Goal: Task Accomplishment & Management: Manage account settings

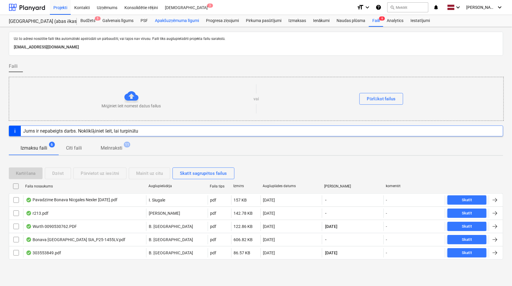
click at [170, 18] on div "Apakšuzņēmuma līgumi" at bounding box center [176, 21] width 51 height 12
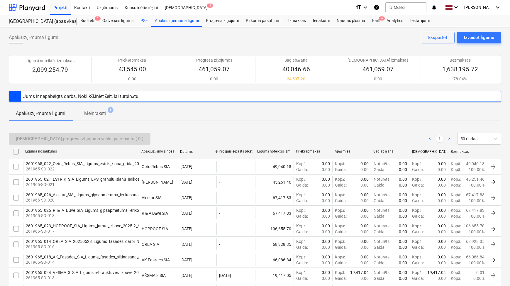
click at [143, 21] on div "PSF" at bounding box center [144, 21] width 14 height 12
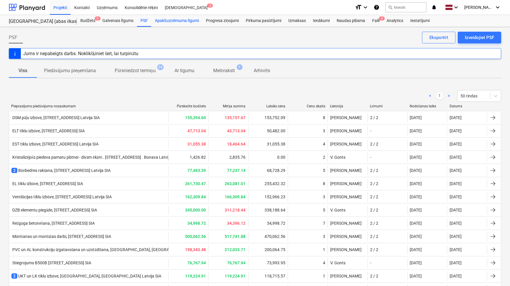
click at [162, 22] on div "Apakšuzņēmuma līgumi" at bounding box center [176, 21] width 51 height 12
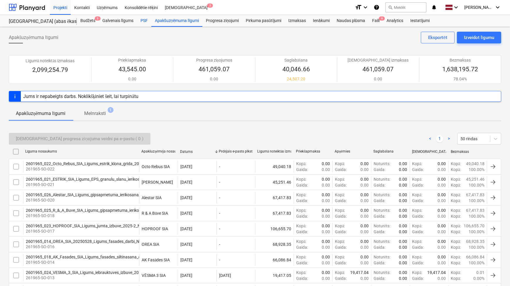
click at [144, 21] on div "PSF" at bounding box center [144, 21] width 14 height 12
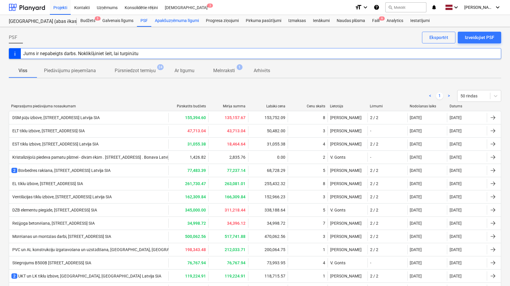
click at [164, 21] on div "Apakšuzņēmuma līgumi" at bounding box center [176, 21] width 51 height 12
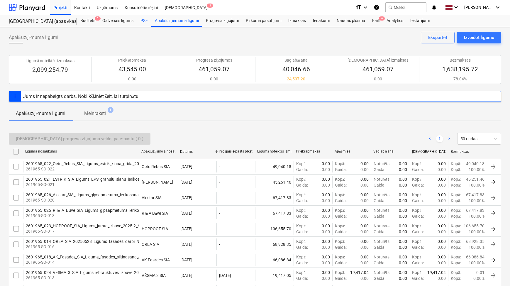
click at [143, 20] on div "PSF" at bounding box center [144, 21] width 14 height 12
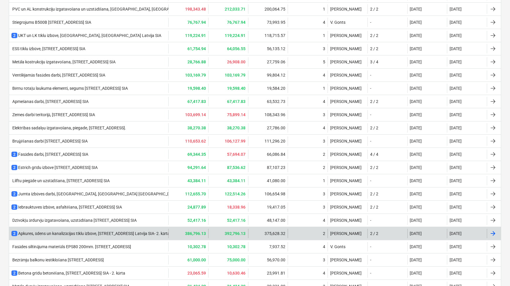
scroll to position [238, 0]
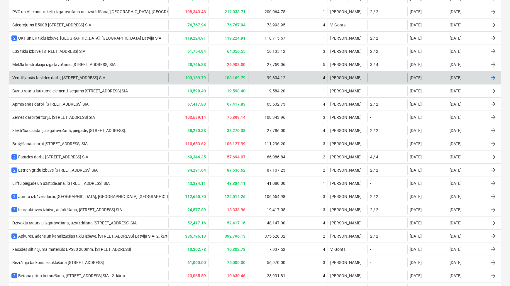
click at [73, 76] on div "Ventilējamās fasādes darbi, [STREET_ADDRESS] SIA" at bounding box center [58, 77] width 94 height 5
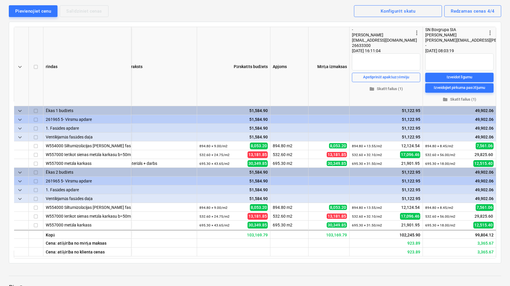
scroll to position [0, 10]
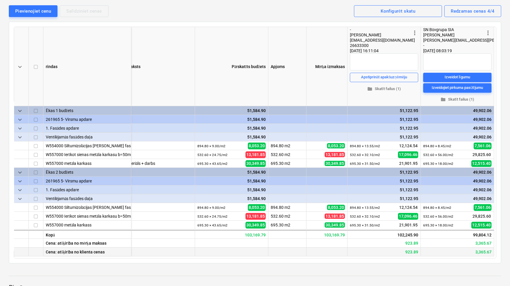
drag, startPoint x: 247, startPoint y: 264, endPoint x: 266, endPoint y: 262, distance: 19.7
click at [266, 256] on div at bounding box center [231, 252] width 73 height 9
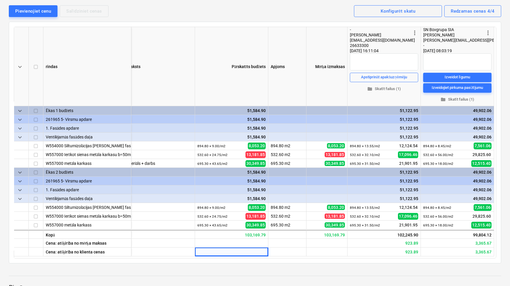
click at [268, 263] on div "keyboard_arrow_down rindas Apraksts Pārskatīts budžets Apjoms Mērķa izmaksas mo…" at bounding box center [255, 143] width 493 height 242
click at [272, 263] on div "keyboard_arrow_down rindas Apraksts Pārskatīts budžets Apjoms Mērķa izmaksas mo…" at bounding box center [255, 143] width 493 height 242
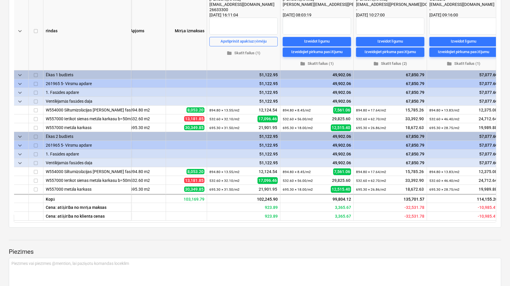
scroll to position [0, 154]
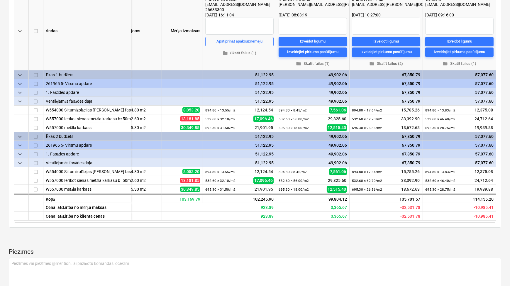
click at [221, 237] on div at bounding box center [255, 234] width 493 height 5
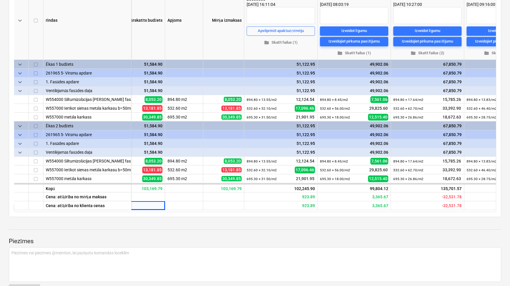
scroll to position [0, 111]
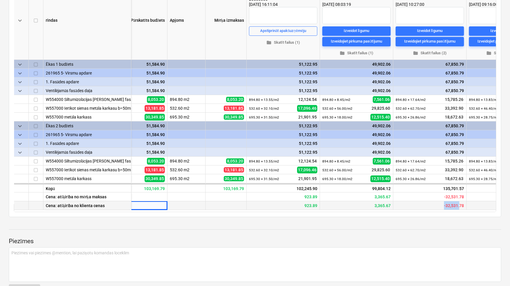
drag, startPoint x: 439, startPoint y: 218, endPoint x: 459, endPoint y: 218, distance: 19.9
click at [459, 210] on div "-32,531.78" at bounding box center [429, 205] width 73 height 9
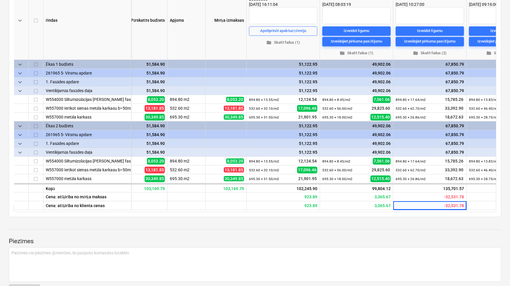
click at [449, 226] on div "Ventilējamās fasādes darbi, [GEOGRAPHIC_DATA] N17A, [GEOGRAPHIC_DATA] [GEOGRAPH…" at bounding box center [255, 247] width 510 height 653
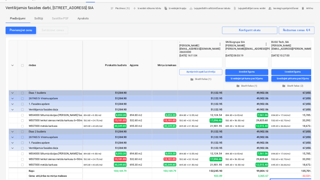
scroll to position [0, 0]
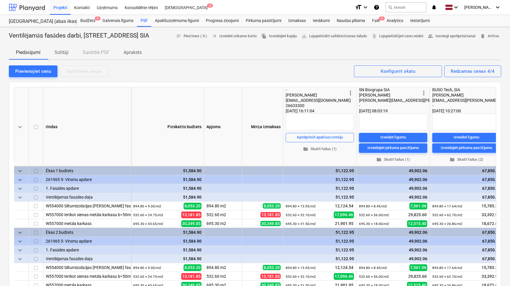
click at [37, 6] on div at bounding box center [27, 7] width 36 height 15
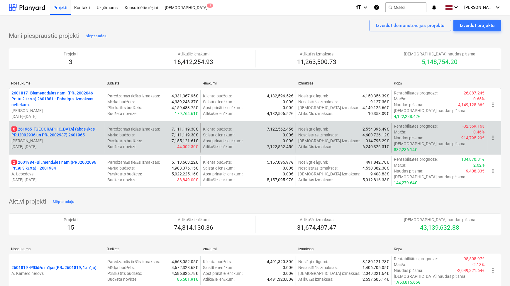
click at [61, 131] on p "6 261965 - [GEOGRAPHIC_DATA] (abas ēkas - PRJ2002936 un PRJ2002937) 2601965" at bounding box center [56, 132] width 91 height 12
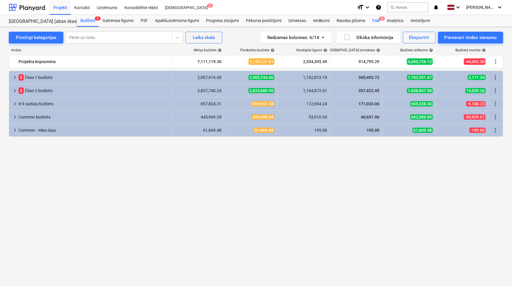
click at [375, 17] on div "Faili 6" at bounding box center [376, 21] width 14 height 12
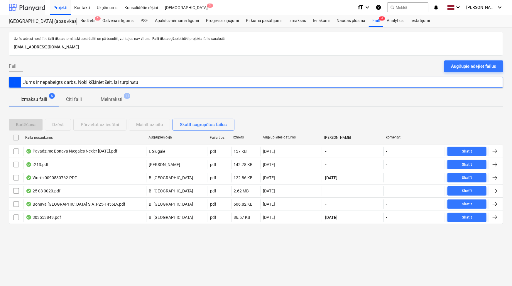
click at [28, 9] on div at bounding box center [27, 7] width 36 height 15
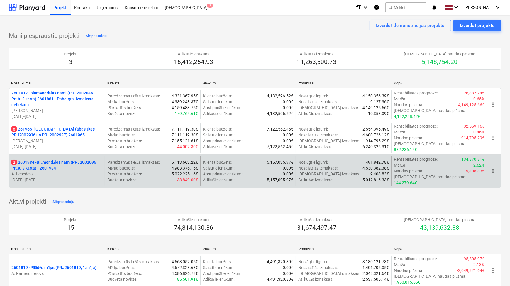
click at [70, 159] on p "2 2601984 - Blūmendāles nami(PRJ2002096 Prūšu 3 kārta) - 2601984" at bounding box center [56, 165] width 91 height 12
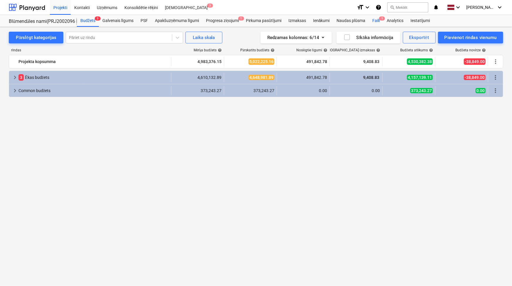
click at [376, 23] on div "Faili 1" at bounding box center [376, 21] width 14 height 12
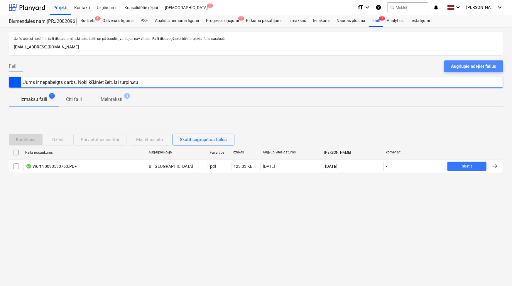
click at [465, 64] on div "Augšupielādējiet failus" at bounding box center [473, 66] width 45 height 8
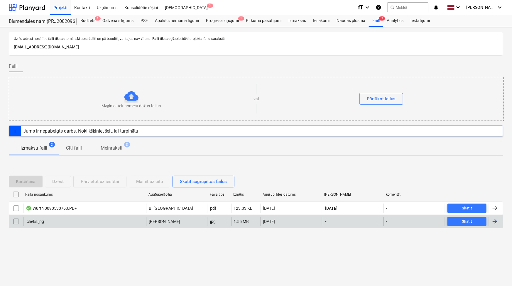
click at [497, 221] on div at bounding box center [494, 221] width 7 height 7
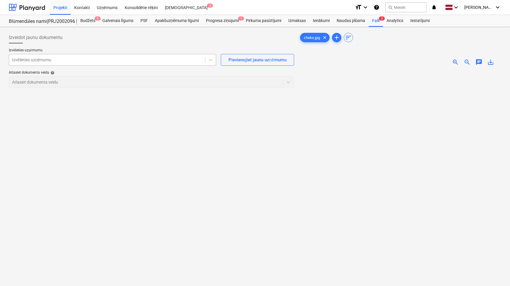
click at [168, 62] on div at bounding box center [107, 60] width 190 height 6
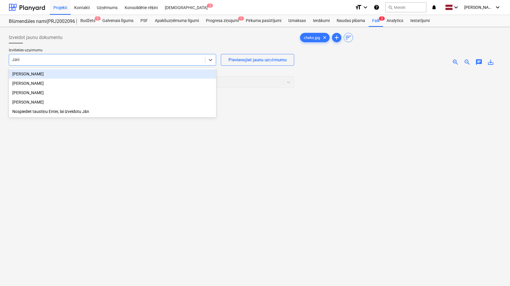
type input "[PERSON_NAME]"
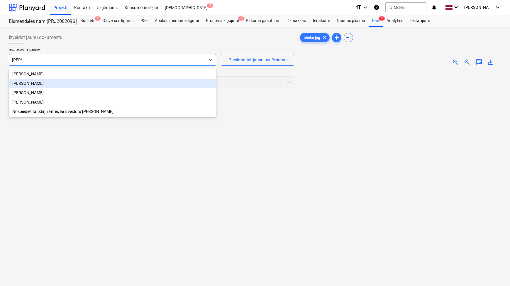
click at [85, 83] on div "[PERSON_NAME]" at bounding box center [112, 83] width 207 height 9
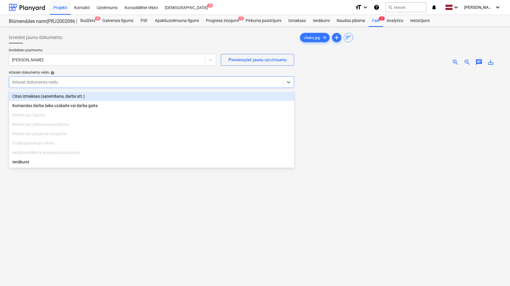
click at [101, 86] on div "Atlasiet dokumenta veidu" at bounding box center [151, 82] width 285 height 12
click at [104, 94] on div "Citas izmaksas (saņemšana, darbs utt.)" at bounding box center [151, 96] width 285 height 9
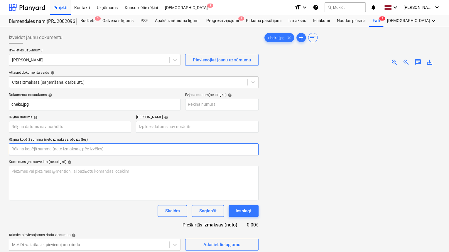
click at [49, 150] on input "text" at bounding box center [134, 149] width 250 height 12
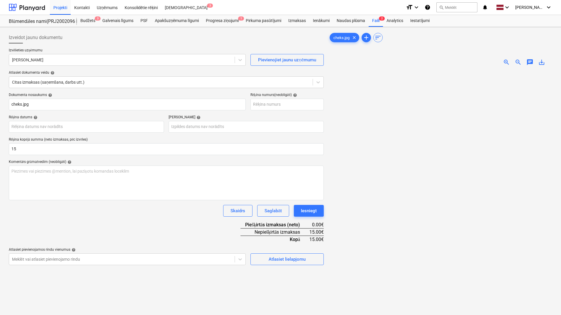
type input "15.00"
click at [508, 60] on span "zoom_in" at bounding box center [506, 62] width 7 height 7
click at [127, 126] on body "Projekti Kontakti Uzņēmums Konsolidētie rēķini Iesūtne 3 format_size keyboard_a…" at bounding box center [280, 157] width 561 height 315
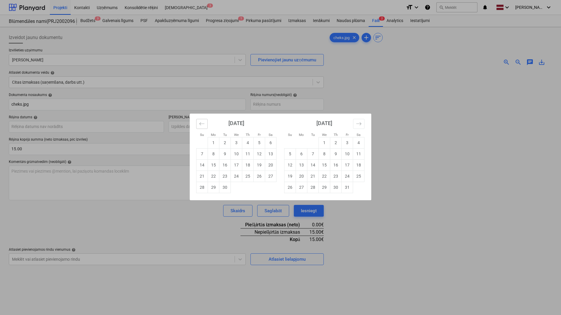
click at [199, 126] on icon "Move backward to switch to the previous month." at bounding box center [202, 124] width 6 height 6
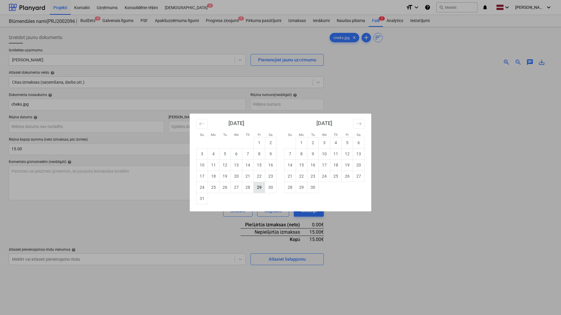
click at [262, 192] on td "29" at bounding box center [259, 187] width 11 height 11
type input "[DATE]"
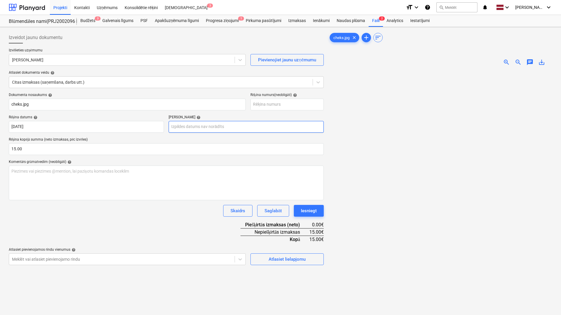
click at [219, 130] on body "Projekti Kontakti Uzņēmums Konsolidētie rēķini Iesūtne 3 format_size keyboard_a…" at bounding box center [280, 157] width 561 height 315
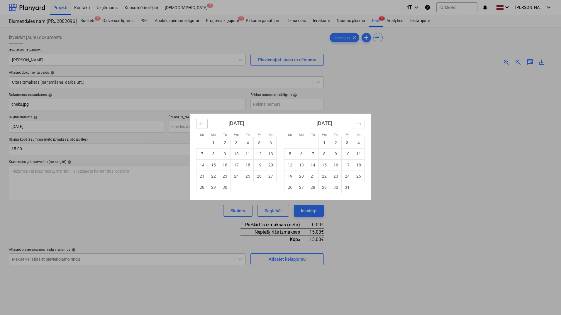
click at [203, 126] on button "Move backward to switch to the previous month." at bounding box center [201, 124] width 11 height 10
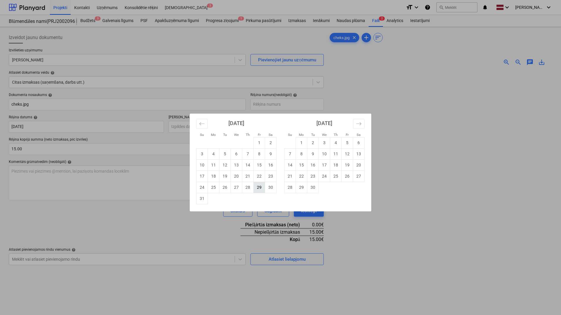
click at [257, 189] on td "29" at bounding box center [259, 187] width 11 height 11
type input "[DATE]"
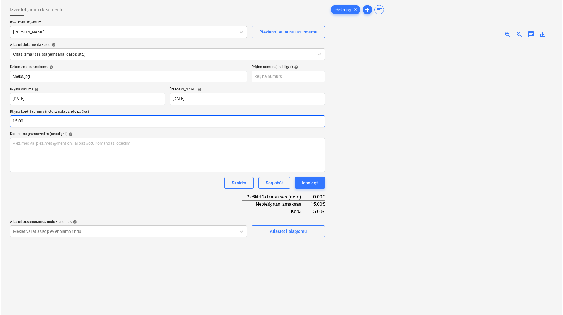
scroll to position [59, 0]
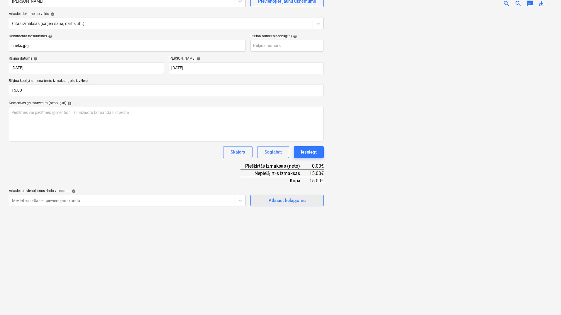
click at [297, 206] on button "Atlasiet lielapjomu" at bounding box center [287, 200] width 73 height 12
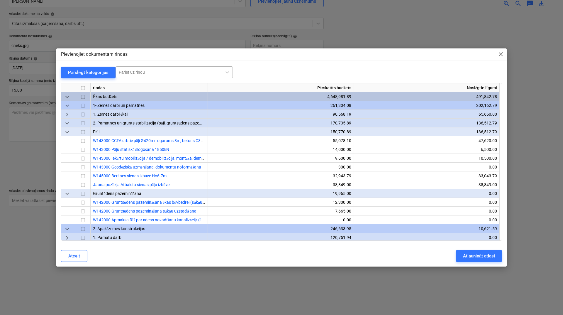
click at [150, 73] on div at bounding box center [169, 72] width 100 height 6
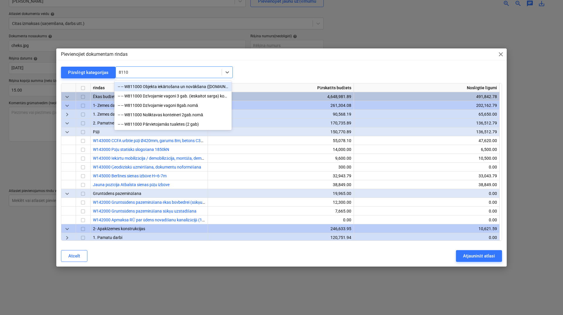
type input "81100"
click at [175, 84] on div "-- -- W811000 Objekta iekārtošana un novākšana ([DOMAIN_NAME]. karogs, ugunsdzē…" at bounding box center [172, 86] width 117 height 9
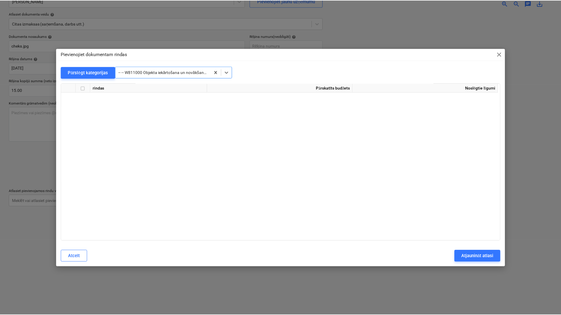
scroll to position [5465, 0]
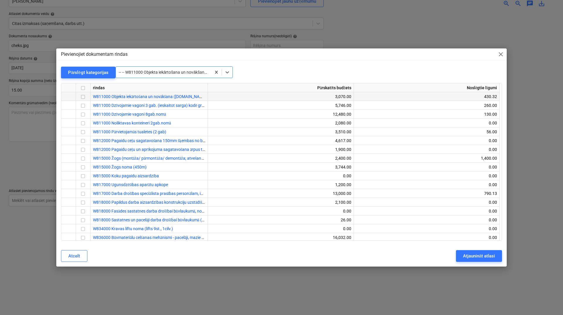
click at [82, 95] on input "checkbox" at bounding box center [82, 96] width 7 height 7
click at [472, 258] on div "Atjaunināt atlasi" at bounding box center [479, 256] width 32 height 8
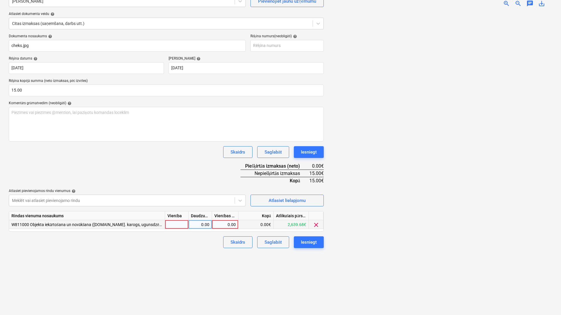
click at [226, 223] on div "0.00" at bounding box center [224, 224] width 21 height 9
type input "5"
type input "15"
click at [190, 280] on div "Izveidot jaunu dokumentu Izvēlieties uzņēmumu [PERSON_NAME] Pievienojiet jaunu …" at bounding box center [166, 142] width 320 height 342
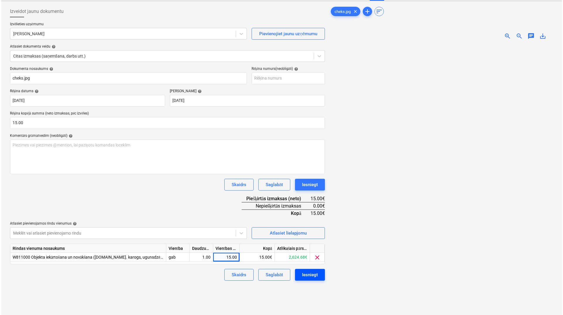
scroll to position [39, 0]
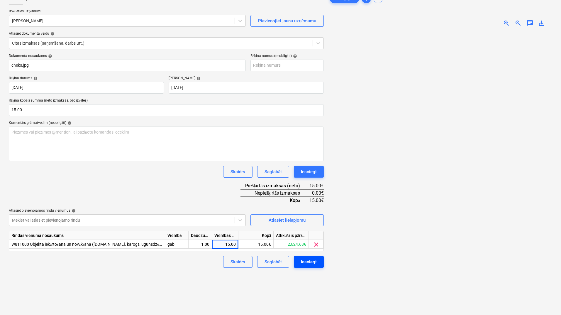
click at [310, 263] on div "Iesniegt" at bounding box center [309, 262] width 16 height 8
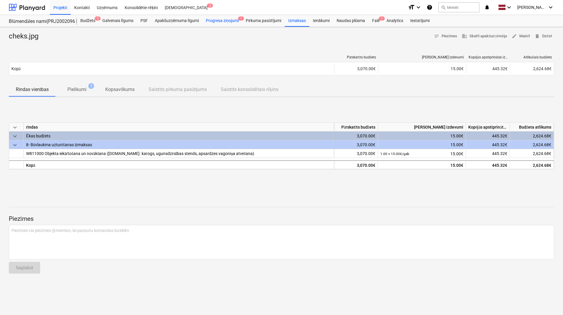
click at [213, 17] on div "Progresa ziņojumi 1" at bounding box center [222, 21] width 40 height 12
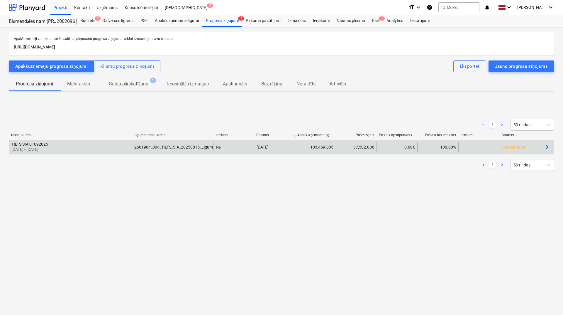
click at [512, 147] on div at bounding box center [546, 146] width 7 height 7
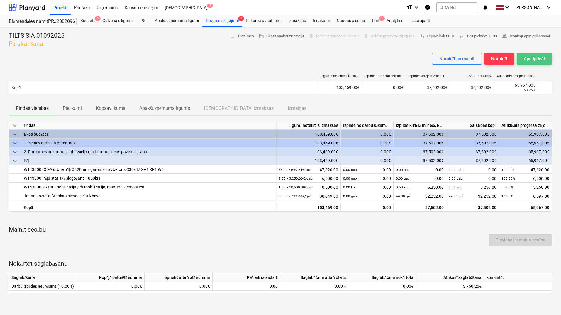
click at [512, 58] on div "Apstiprināt" at bounding box center [534, 59] width 21 height 8
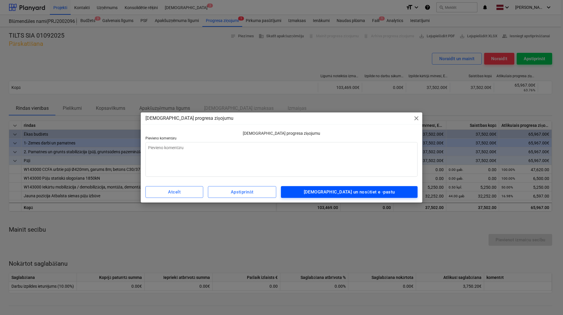
click at [352, 190] on div "[DEMOGRAPHIC_DATA] un nosūtiet e -pastu" at bounding box center [349, 192] width 91 height 8
type textarea "x"
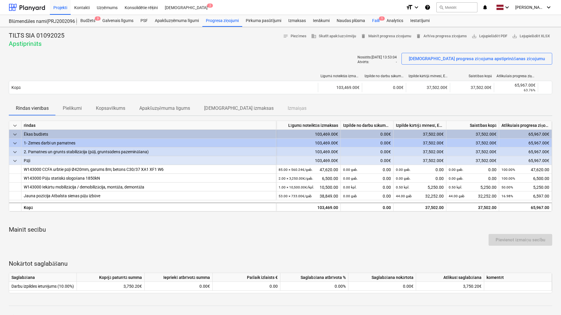
click at [375, 18] on div "Faili 1" at bounding box center [376, 21] width 14 height 12
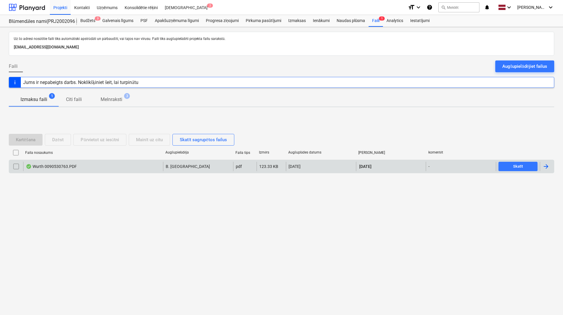
click at [512, 167] on div at bounding box center [546, 166] width 7 height 7
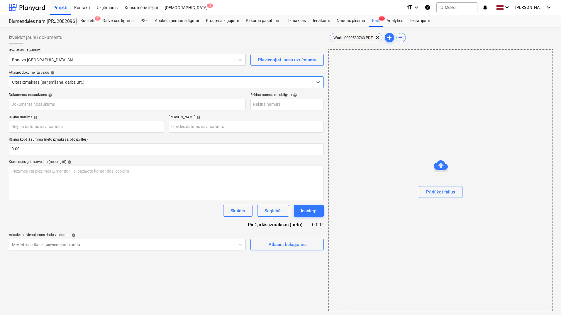
type input "90530763"
type input "[DATE]"
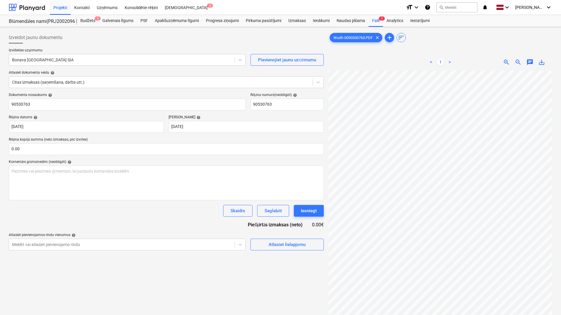
scroll to position [37, 81]
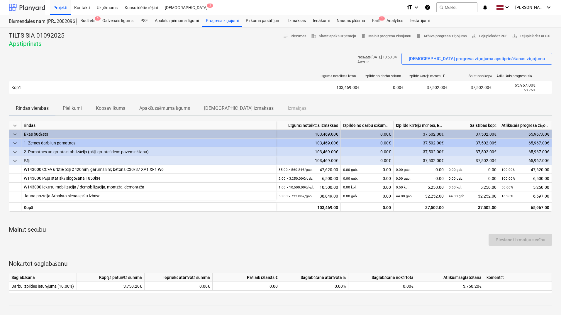
click at [38, 7] on div at bounding box center [27, 7] width 36 height 15
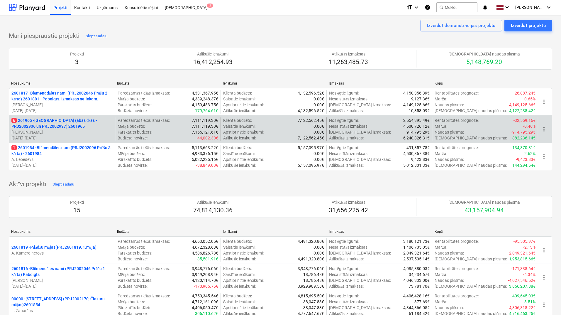
click at [40, 125] on p "6 261965 - [GEOGRAPHIC_DATA] (abas ēkas - PRJ2002936 un PRJ2002937) 2601965" at bounding box center [61, 123] width 101 height 12
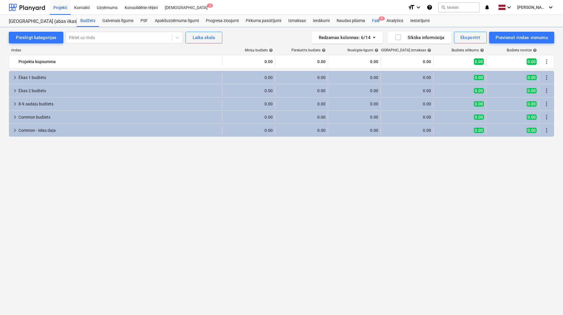
click at [377, 16] on div "Faili 6" at bounding box center [376, 21] width 14 height 12
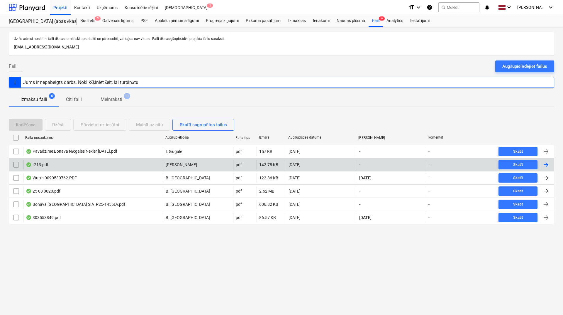
click at [512, 165] on div at bounding box center [547, 164] width 14 height 9
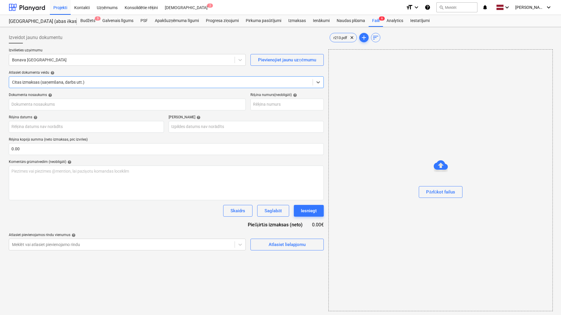
type input "213"
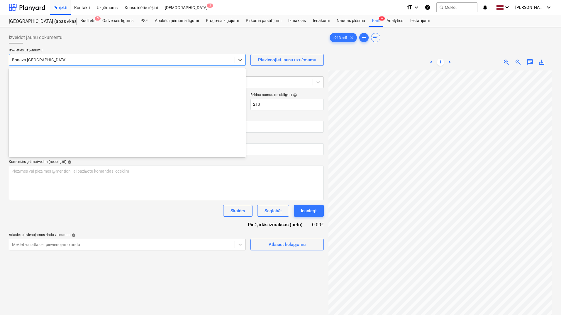
click at [81, 62] on div at bounding box center [122, 60] width 220 height 6
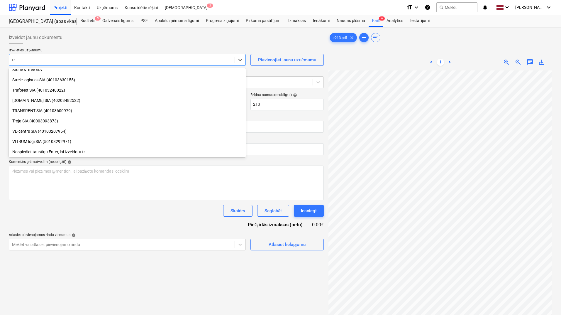
scroll to position [384, 0]
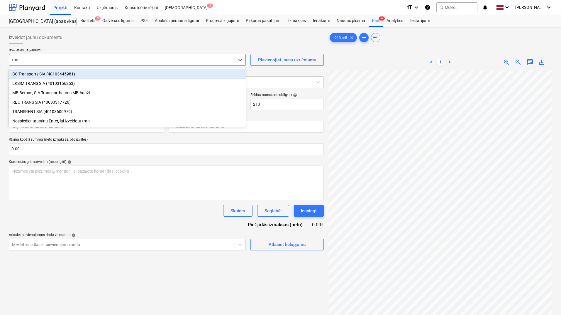
type input "trans"
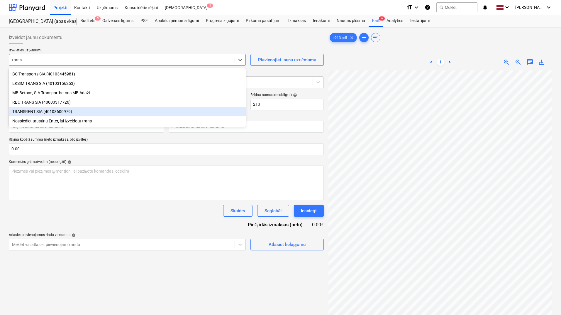
click at [128, 114] on div "TRANSRENT SIA (40103600979)" at bounding box center [127, 111] width 237 height 9
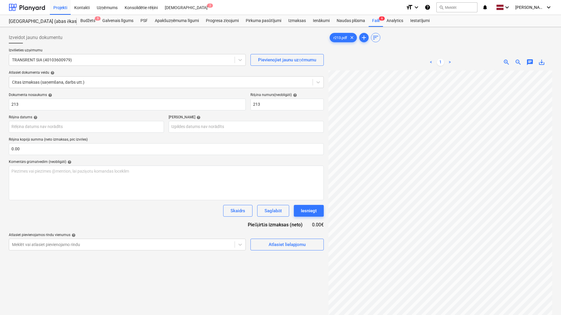
scroll to position [0, 128]
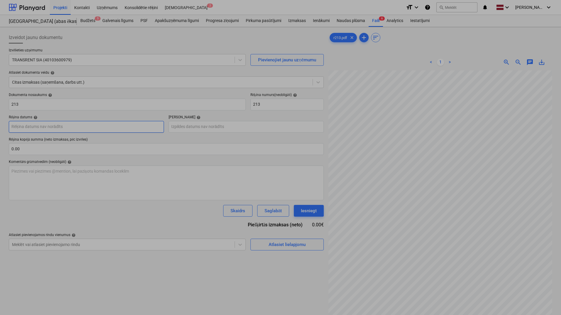
click at [82, 126] on body "Projekti Kontakti Uzņēmums Konsolidētie rēķini Iesūtne 2 format_size keyboard_a…" at bounding box center [280, 157] width 561 height 315
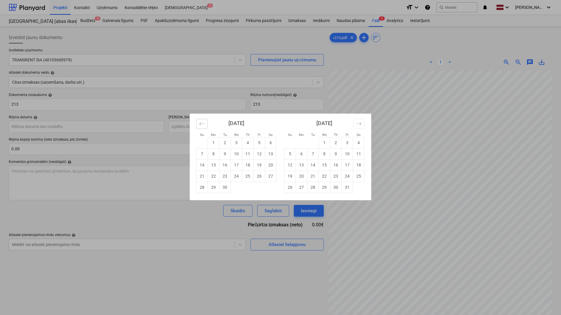
click at [202, 124] on icon "Move backward to switch to the previous month." at bounding box center [202, 124] width 6 height 6
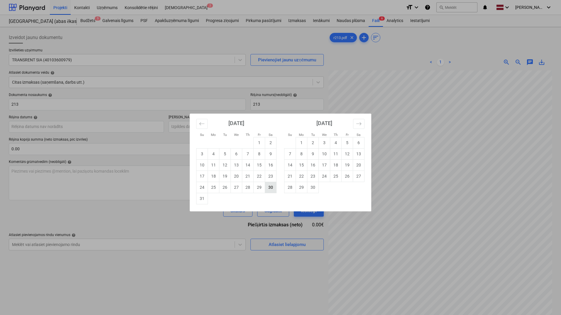
click at [272, 187] on td "30" at bounding box center [270, 187] width 11 height 11
type input "[DATE]"
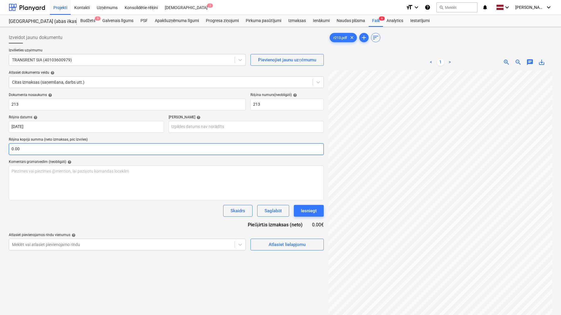
scroll to position [5, 128]
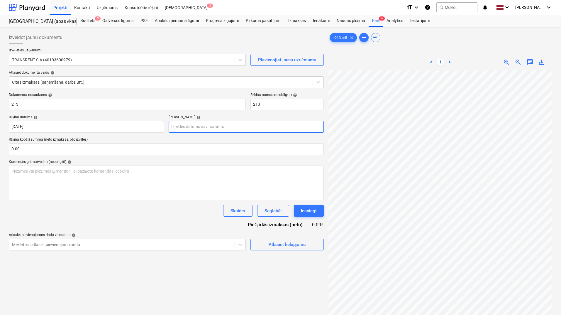
click at [195, 128] on body "Projekti Kontakti Uzņēmums Konsolidētie rēķini Iesūtne 2 format_size keyboard_a…" at bounding box center [280, 157] width 561 height 315
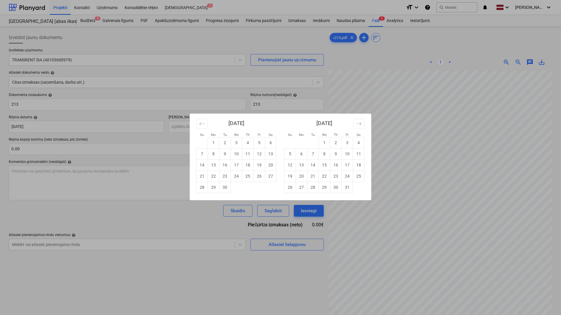
click at [434, 140] on div "Su Mo Tu We Th Fr Sa Su Mo Tu We Th Fr Sa [DATE] 1 2 3 4 5 6 7 8 9 10 11 12 13 …" at bounding box center [280, 157] width 561 height 315
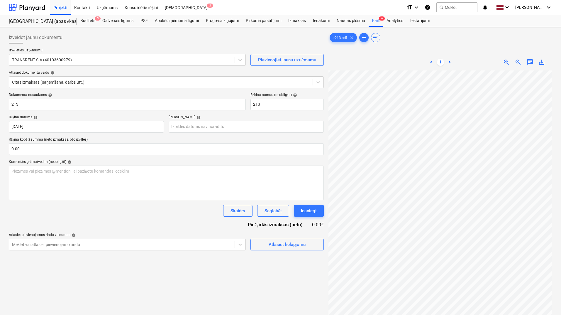
scroll to position [39, 36]
click at [219, 128] on body "Projekti Kontakti Uzņēmums Konsolidētie rēķini Iesūtne 2 format_size keyboard_a…" at bounding box center [280, 157] width 561 height 315
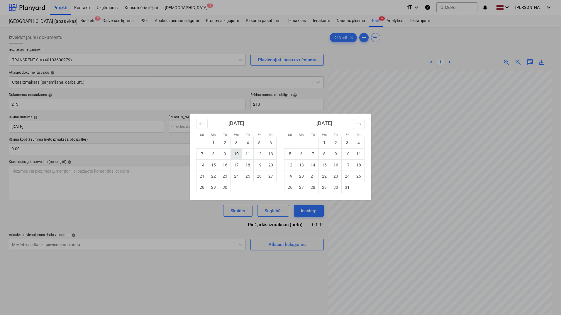
click at [238, 156] on td "10" at bounding box center [236, 153] width 11 height 11
type input "[DATE]"
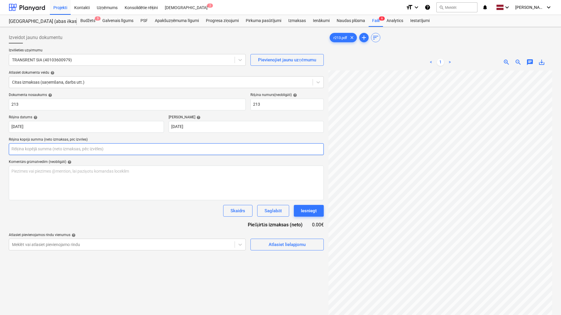
click at [238, 153] on input "text" at bounding box center [166, 149] width 315 height 12
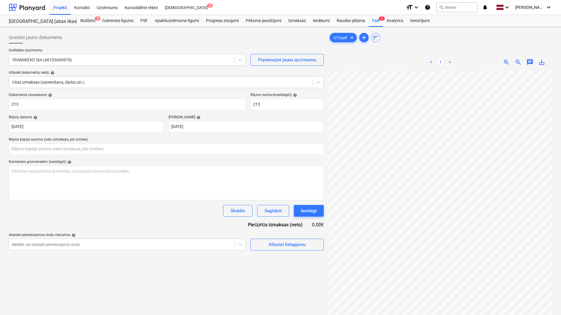
type input "0.00"
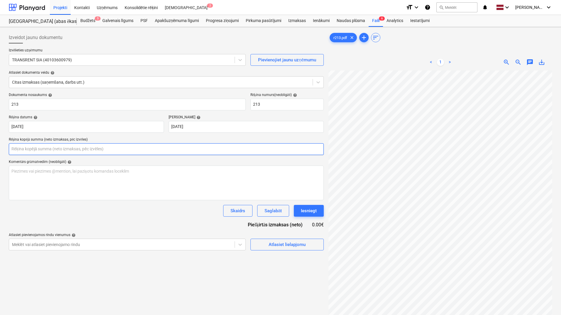
click at [57, 150] on input "text" at bounding box center [166, 149] width 315 height 12
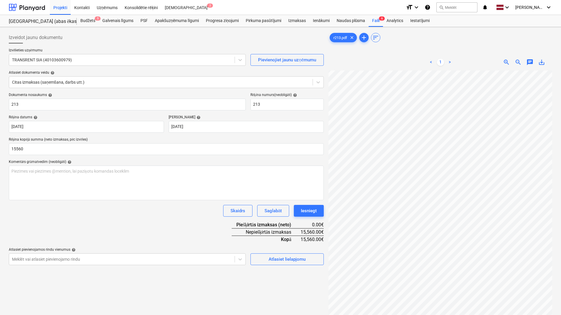
type input "15,560.00"
click at [94, 162] on div "Komentārs grāmatvedim (neobligāti) help" at bounding box center [166, 162] width 315 height 5
click at [190, 224] on div "Dokumenta nosaukums help 213 Rēķina numurs (neobligāti) help 213 Rēķina datums …" at bounding box center [166, 179] width 315 height 172
click at [274, 262] on div "Atlasiet lielapjomu" at bounding box center [287, 259] width 37 height 8
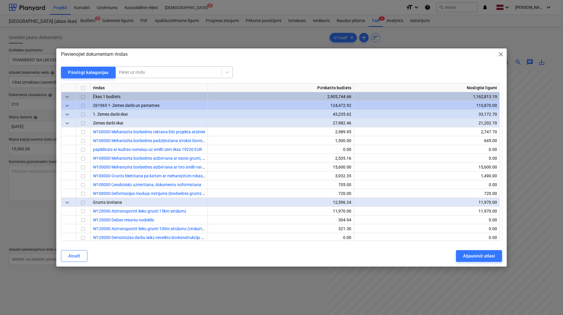
click at [153, 72] on div at bounding box center [169, 72] width 100 height 6
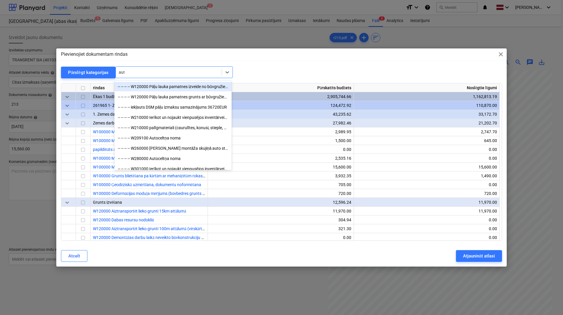
type input "auto"
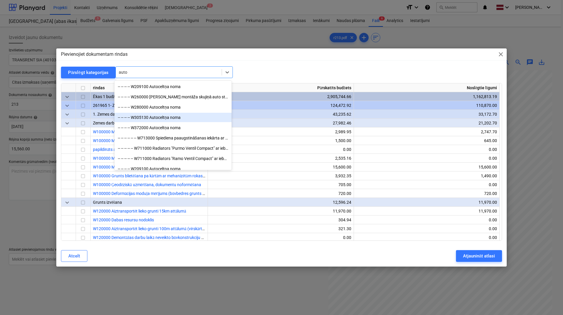
click at [201, 116] on div "-- -- -- -- W305130 Autoceltņa noma" at bounding box center [172, 117] width 117 height 9
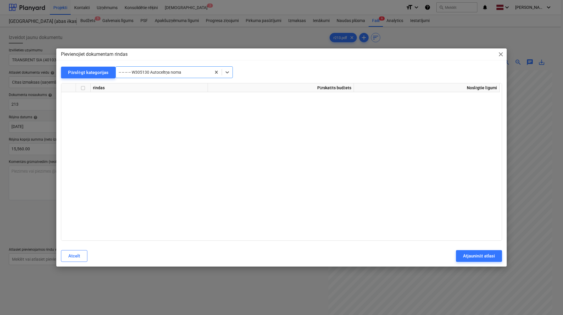
scroll to position [1707, 0]
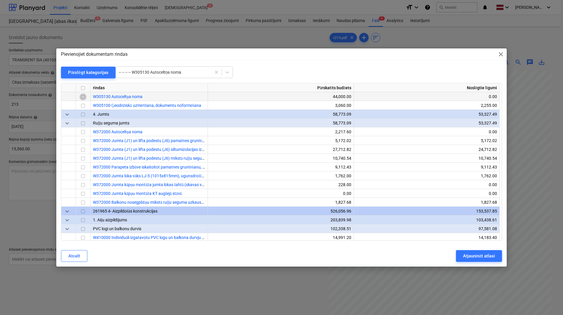
click at [85, 97] on input "checkbox" at bounding box center [82, 96] width 7 height 7
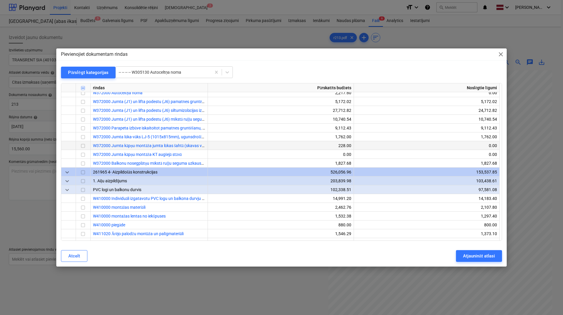
scroll to position [1785, 0]
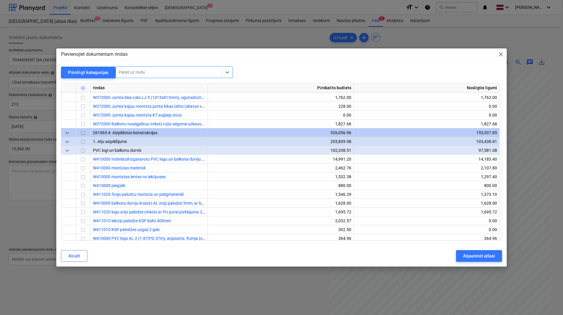
click at [161, 71] on div at bounding box center [169, 72] width 100 height 6
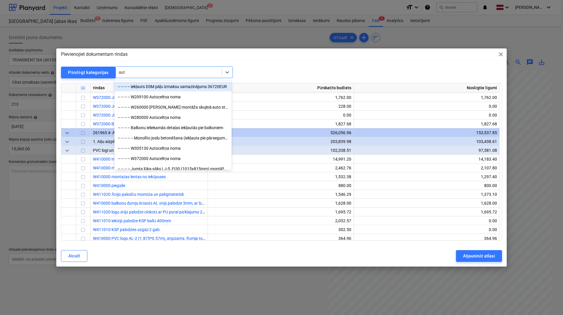
type input "auto"
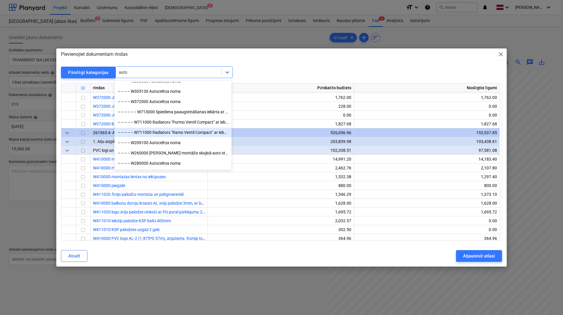
scroll to position [39, 0]
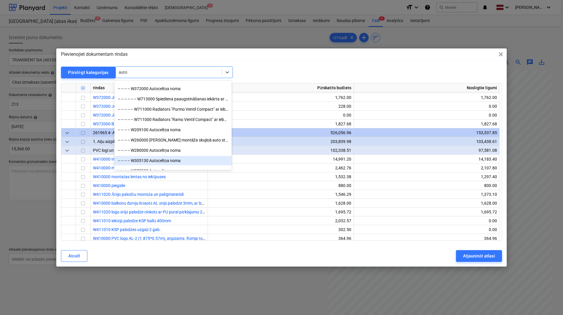
click at [174, 159] on div "-- -- -- -- W305130 Autoceltņa noma" at bounding box center [172, 160] width 117 height 9
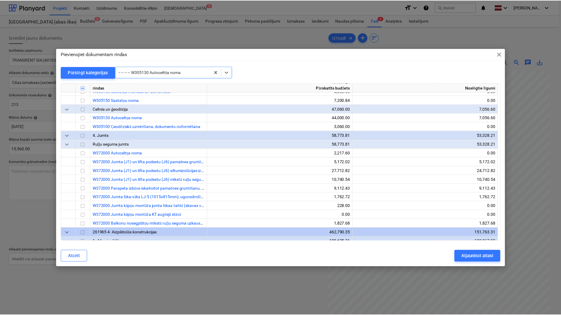
scroll to position [7269, 0]
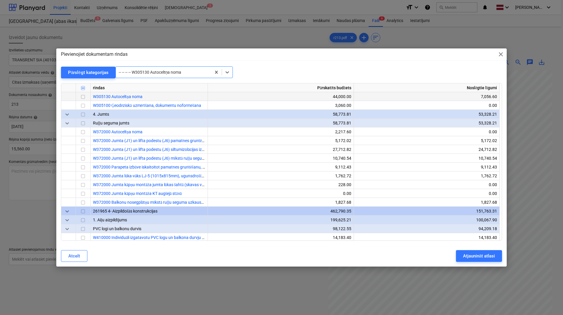
click at [84, 97] on input "checkbox" at bounding box center [82, 96] width 7 height 7
click at [481, 255] on div "Atjaunināt atlasi" at bounding box center [479, 256] width 32 height 8
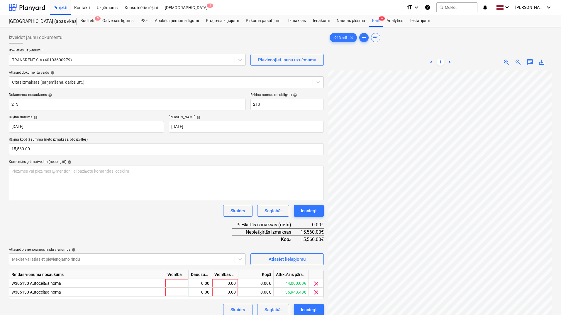
scroll to position [81, 128]
click at [230, 281] on div "0.00" at bounding box center [224, 283] width 21 height 9
type input "1000"
click at [223, 241] on div "Dokumenta nosaukums help 213 Rēķina numurs (neobligāti) help 213 Rēķina datums …" at bounding box center [166, 204] width 315 height 223
click at [230, 281] on div "1,000.00" at bounding box center [224, 283] width 21 height 9
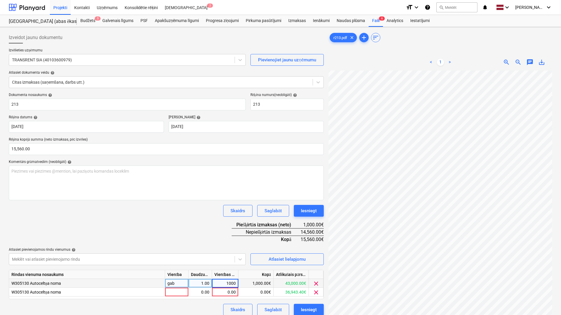
click at [237, 283] on input "1000" at bounding box center [225, 283] width 26 height 9
type input "10000"
click at [229, 286] on div "0.00" at bounding box center [224, 291] width 21 height 9
type input "5560"
click at [202, 218] on div "Dokumenta nosaukums help 213 Rēķina numurs (neobligāti) help 213 Rēķina datums …" at bounding box center [166, 204] width 315 height 223
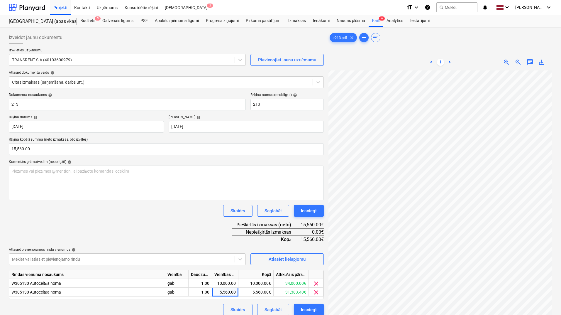
click at [201, 216] on div "Skaidrs Saglabāt Iesniegt" at bounding box center [166, 211] width 315 height 12
click at [183, 222] on div "Dokumenta nosaukums help 213 Rēķina numurs (neobligāti) help 213 Rēķina datums …" at bounding box center [166, 204] width 315 height 223
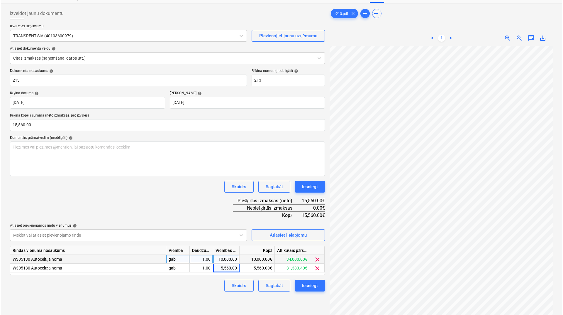
scroll to position [59, 0]
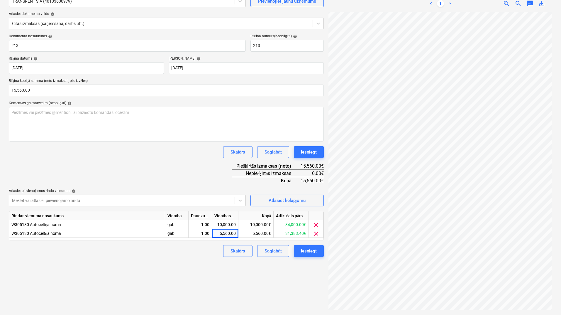
click at [309, 286] on div "Izveidot jaunu dokumentu Izvēlieties uzņēmumu TRANSRENT SIA (40103600979) Pievi…" at bounding box center [166, 142] width 320 height 342
click at [308, 268] on div "Izveidot jaunu dokumentu Izvēlieties uzņēmumu TRANSRENT SIA (40103600979) Pievi…" at bounding box center [166, 142] width 320 height 342
click at [309, 256] on button "Iesniegt" at bounding box center [309, 251] width 30 height 12
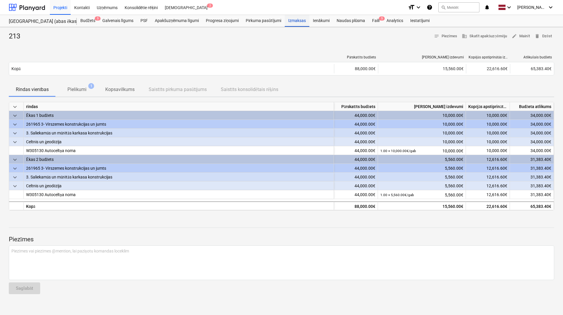
click at [302, 20] on div "Izmaksas" at bounding box center [297, 21] width 25 height 12
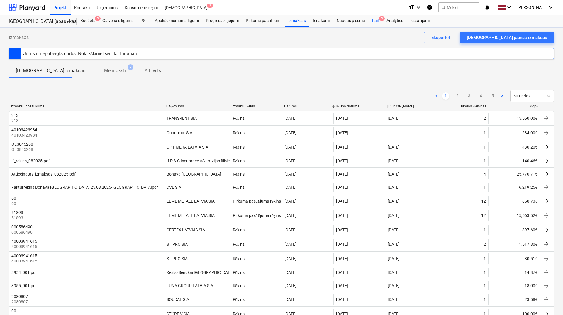
click at [379, 22] on div "Faili 5" at bounding box center [376, 21] width 14 height 12
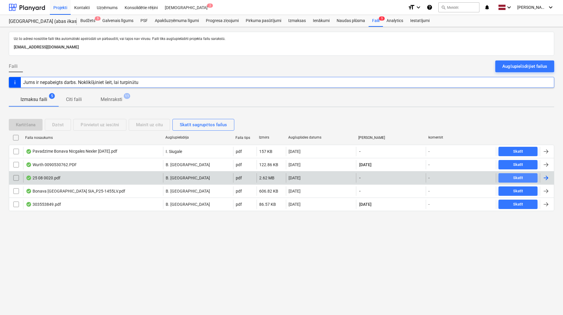
click at [512, 180] on span "Skatīt" at bounding box center [518, 178] width 34 height 7
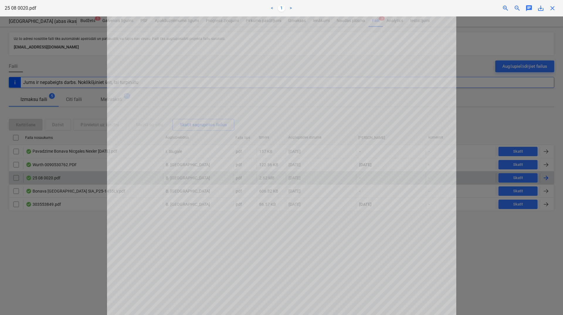
click at [512, 8] on span "close" at bounding box center [552, 8] width 7 height 7
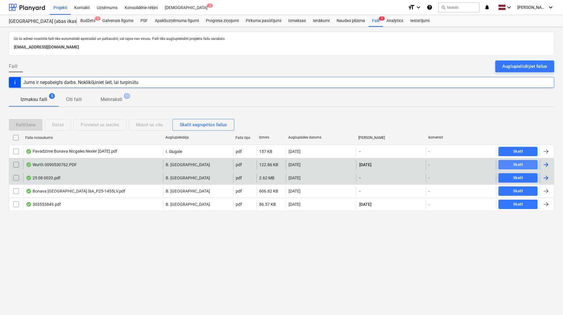
click at [512, 161] on div "Skatīt" at bounding box center [518, 164] width 10 height 7
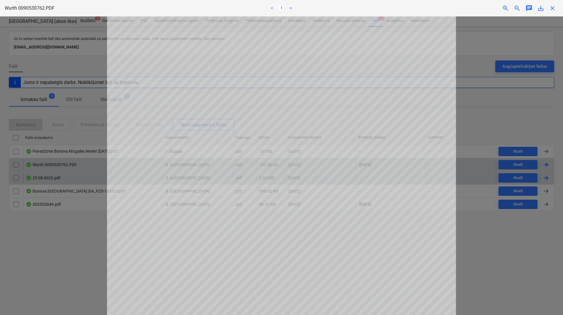
click at [512, 8] on span "close" at bounding box center [552, 8] width 7 height 7
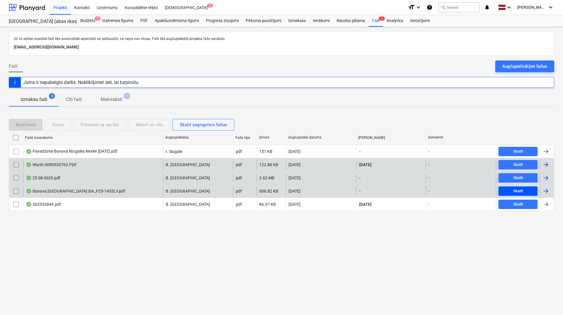
click at [512, 189] on span "Skatīt" at bounding box center [518, 191] width 34 height 7
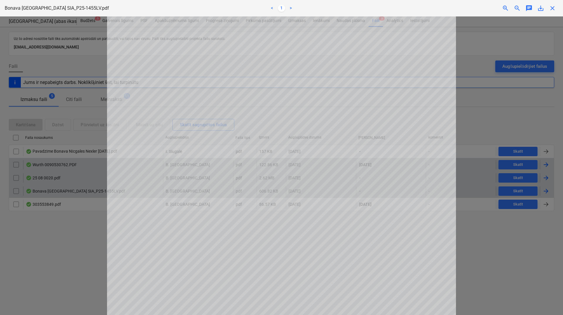
click at [512, 9] on span "close" at bounding box center [552, 8] width 7 height 7
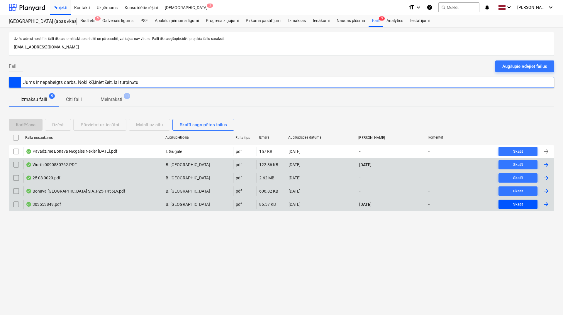
click at [512, 202] on span "Skatīt" at bounding box center [518, 204] width 34 height 7
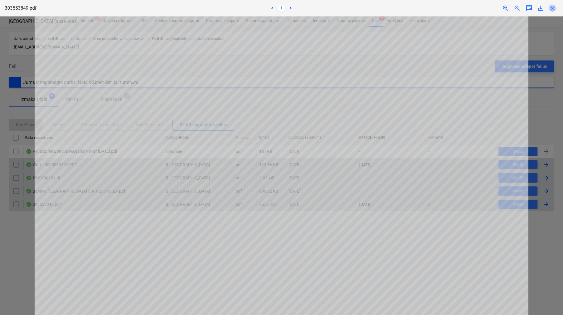
click at [512, 9] on span "close" at bounding box center [552, 8] width 7 height 7
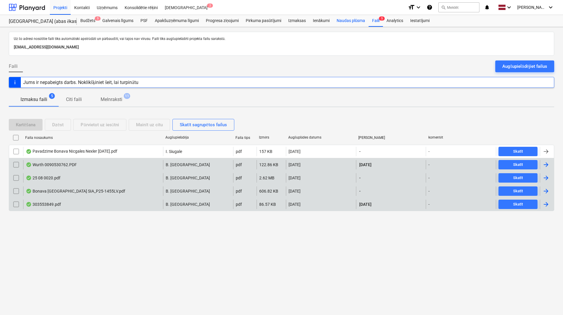
click at [347, 21] on div "Naudas plūsma" at bounding box center [351, 21] width 36 height 12
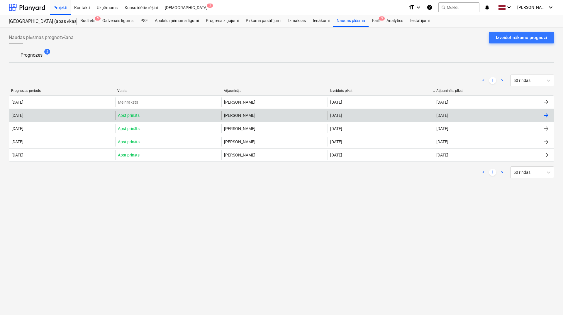
click at [512, 115] on div at bounding box center [547, 115] width 14 height 9
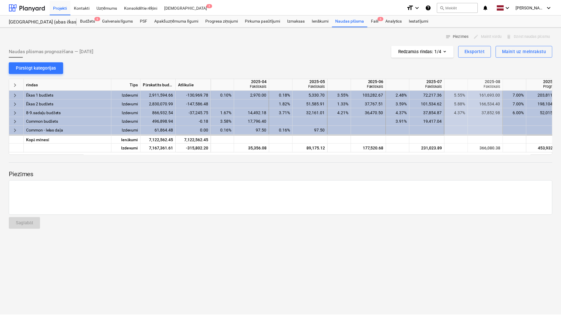
scroll to position [0, 235]
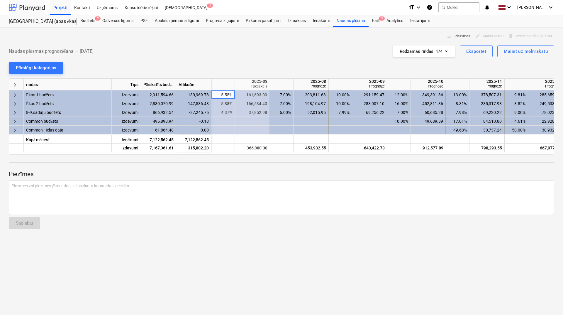
click at [31, 8] on div at bounding box center [27, 7] width 36 height 15
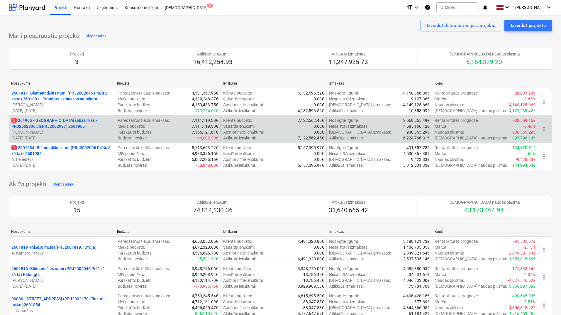
click at [64, 120] on p "5 261965 - [GEOGRAPHIC_DATA] (abas ēkas - PRJ2002936 un PRJ2002937) 2601965" at bounding box center [61, 123] width 101 height 12
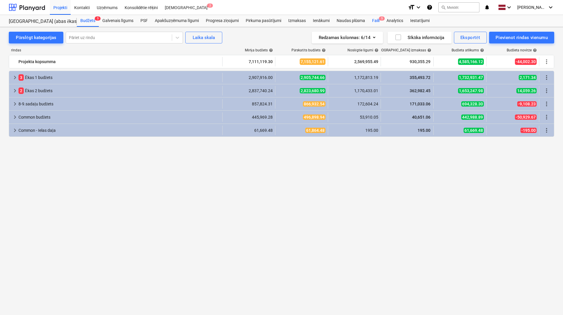
click at [378, 18] on div "Faili 5" at bounding box center [376, 21] width 14 height 12
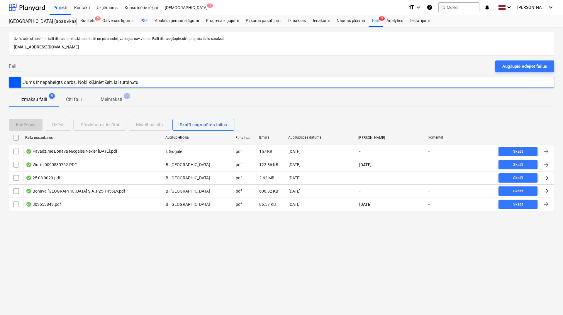
click at [145, 18] on div "PSF" at bounding box center [144, 21] width 14 height 12
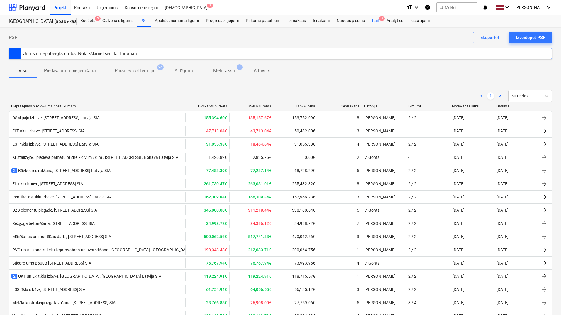
click at [374, 20] on div "Faili 5" at bounding box center [376, 21] width 14 height 12
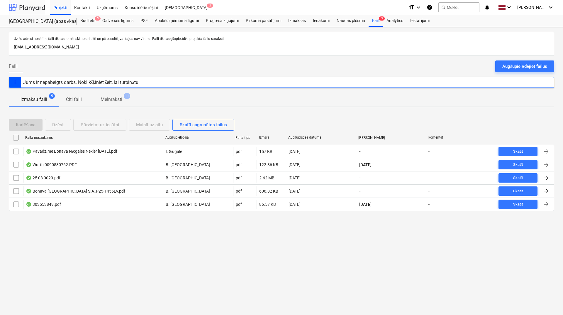
click at [33, 6] on div at bounding box center [27, 7] width 36 height 15
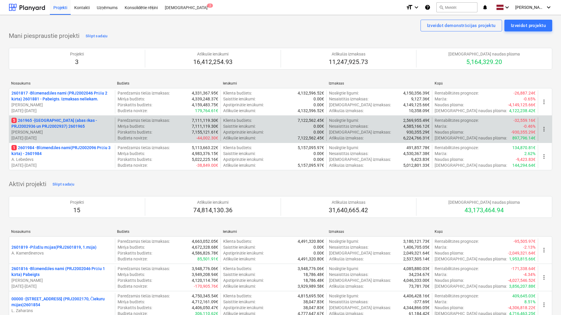
click at [85, 126] on p "5 261965 - [GEOGRAPHIC_DATA] (abas ēkas - PRJ2002936 un PRJ2002937) 2601965" at bounding box center [61, 123] width 101 height 12
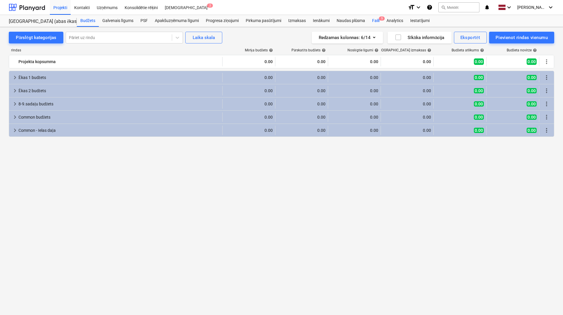
click at [377, 21] on div "Faili 5" at bounding box center [376, 21] width 14 height 12
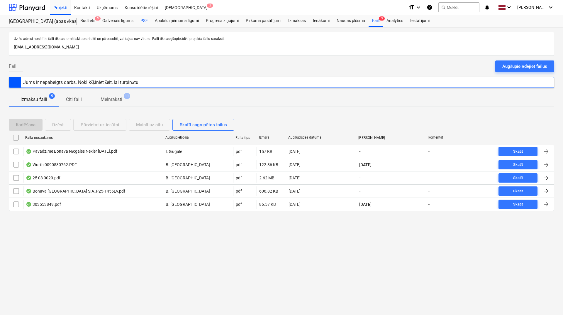
click at [145, 17] on div "PSF" at bounding box center [144, 21] width 14 height 12
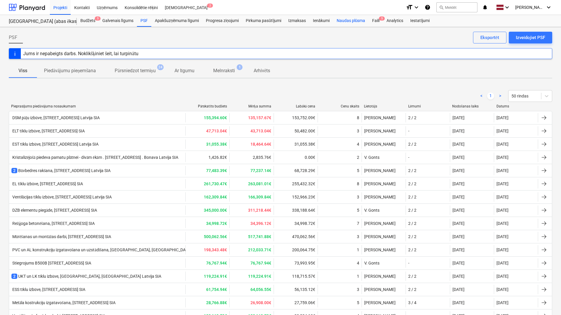
click at [338, 20] on div "Naudas plūsma" at bounding box center [351, 21] width 36 height 12
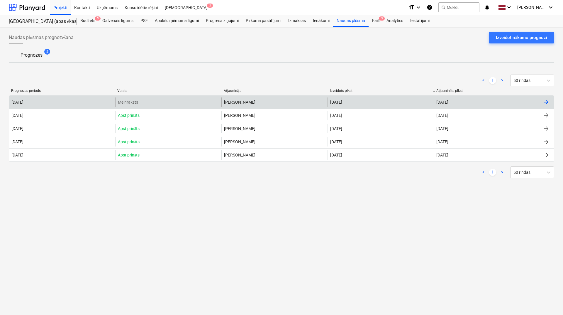
click at [547, 101] on div at bounding box center [546, 102] width 7 height 7
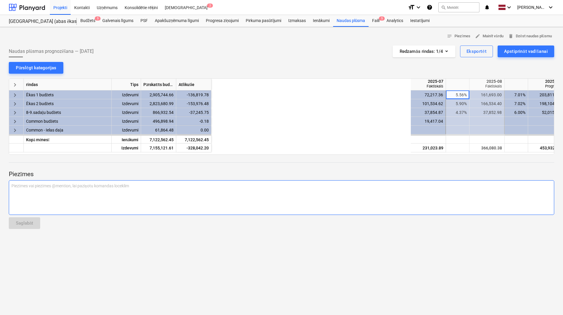
scroll to position [0, 235]
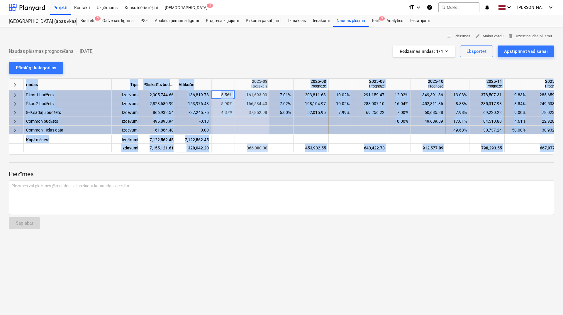
drag, startPoint x: 269, startPoint y: 156, endPoint x: 239, endPoint y: 154, distance: 30.0
click at [234, 152] on div "keyboard_arrow_right rindas Tips Pārskatīts budžets Atlikušie 2025-07 Faktiskai…" at bounding box center [282, 116] width 546 height 76
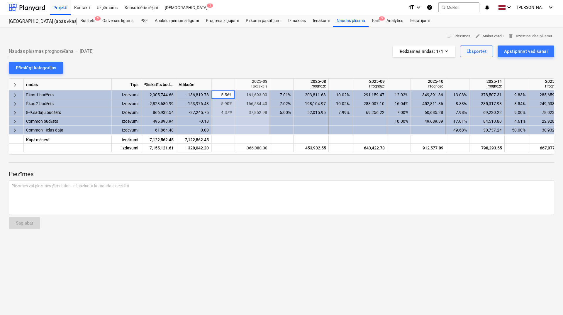
click at [246, 154] on div "keyboard_arrow_right rindas Tips Pārskatīts budžets Atlikušie 2025-07 Faktiskai…" at bounding box center [282, 116] width 546 height 76
click at [256, 168] on div at bounding box center [282, 167] width 546 height 5
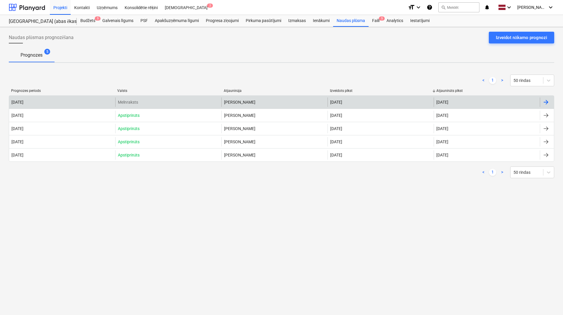
click at [545, 101] on div at bounding box center [546, 102] width 7 height 7
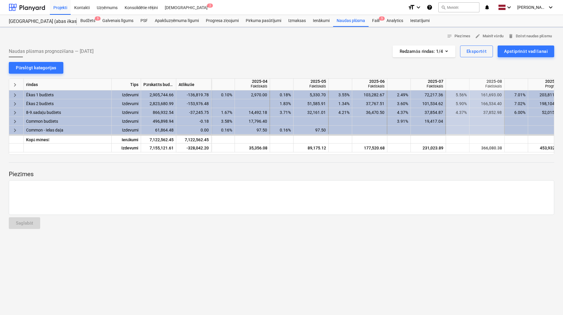
scroll to position [0, 235]
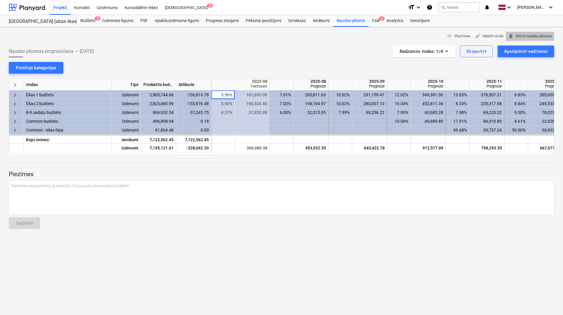
click at [527, 36] on span "delete Dzēst naudas plūsmu" at bounding box center [530, 36] width 44 height 7
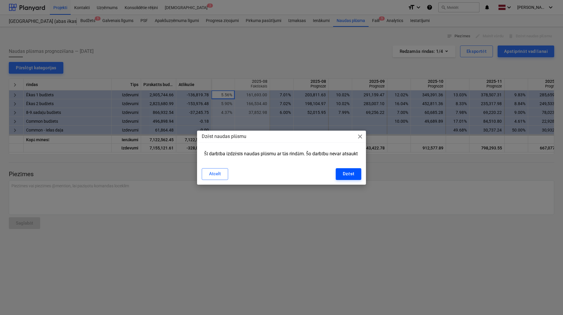
click at [344, 176] on div "Dzēst" at bounding box center [348, 174] width 11 height 8
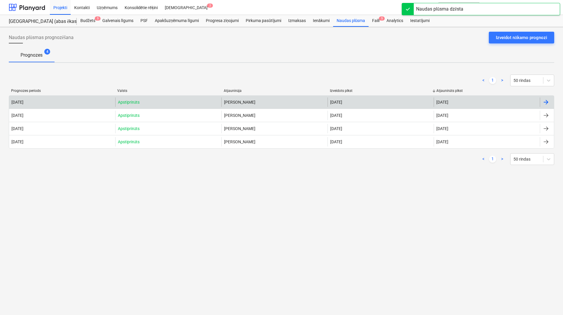
click at [547, 100] on div at bounding box center [546, 102] width 7 height 7
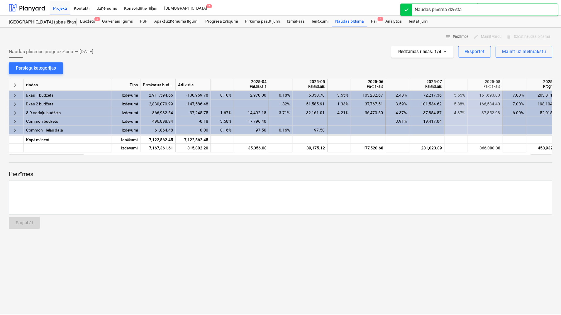
scroll to position [0, 235]
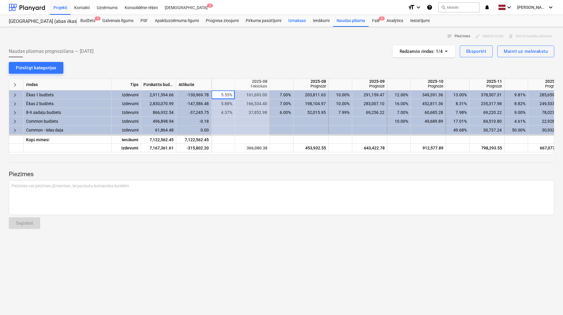
click at [300, 22] on div "Izmaksas" at bounding box center [297, 21] width 25 height 12
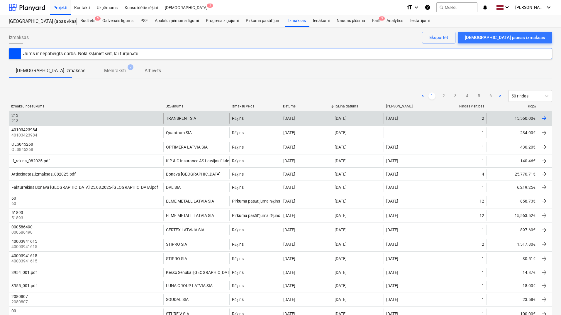
click at [546, 116] on div at bounding box center [544, 118] width 7 height 7
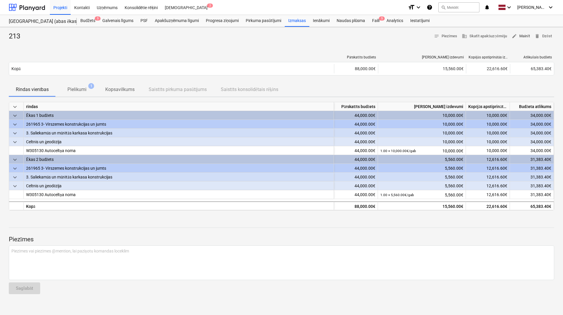
click at [520, 36] on span "edit Mainīt" at bounding box center [521, 36] width 18 height 7
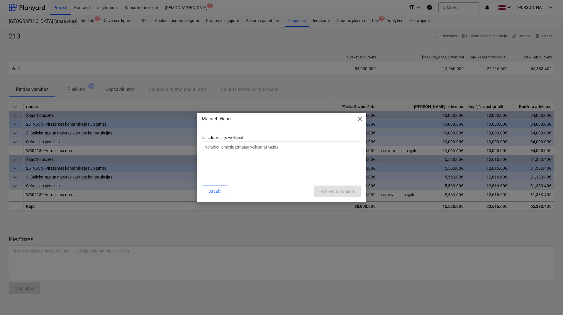
type textarea "x"
click at [296, 162] on textarea at bounding box center [282, 158] width 160 height 35
type textarea "N"
type textarea "x"
type textarea "No"
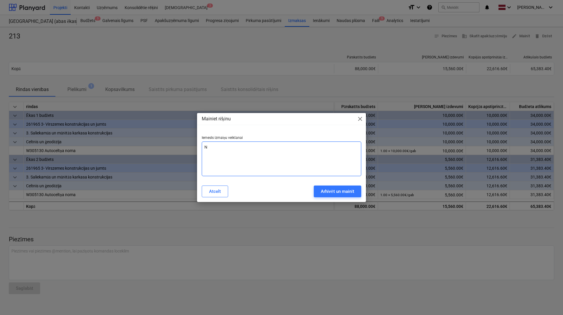
type textarea "x"
type textarea "Nor"
type textarea "x"
type textarea "Norā"
type textarea "x"
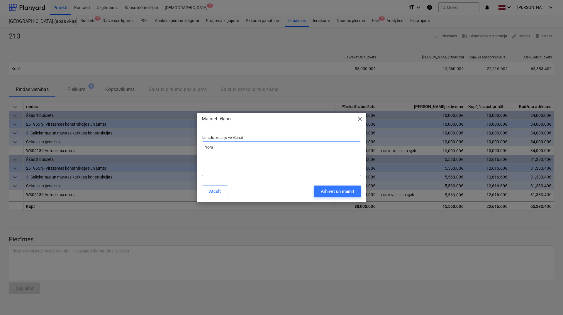
type textarea "Norād"
type textarea "x"
type textarea "Norādī"
type textarea "x"
type textarea "Norādīt"
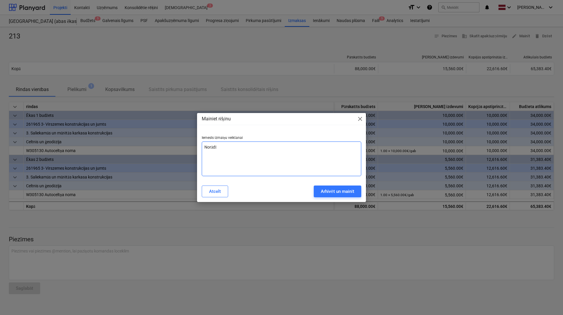
type textarea "x"
type textarea "Norādīts"
type textarea "x"
type textarea "Norādīts"
type textarea "x"
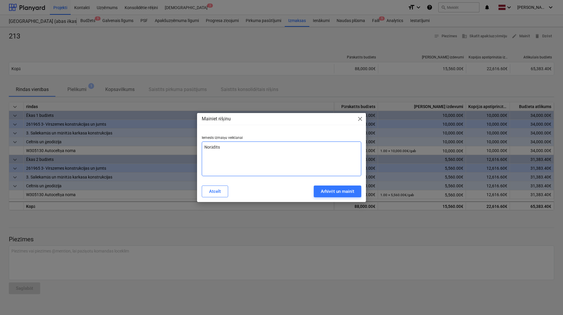
type textarea "Norādīts n"
type textarea "x"
type textarea "Norādīts ne"
type textarea "x"
type textarea "Norādīts nep"
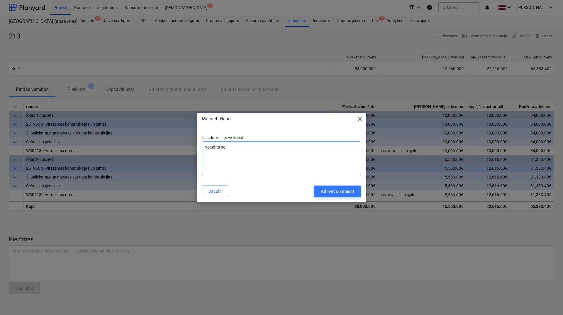
type textarea "x"
type textarea "Norādīts nepa"
type textarea "x"
type textarea "Norādīts nepar"
type textarea "x"
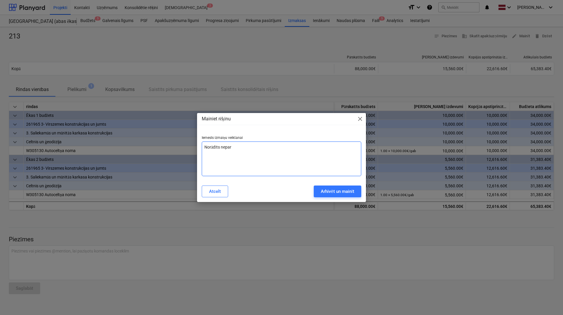
type textarea "Norādīts nepare"
type textarea "x"
type textarea "Norādīts neparei"
type textarea "x"
type textarea "Norādīts nepareiz"
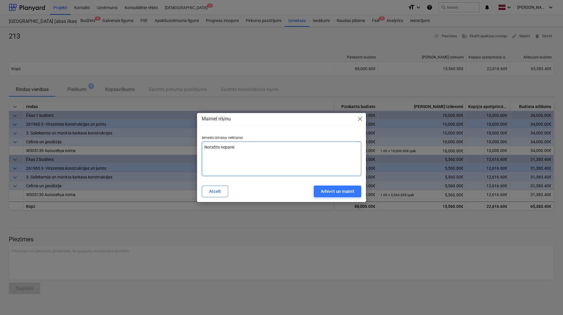
type textarea "x"
type textarea "Norādīts nepareizs"
type textarea "x"
type textarea "Norādīts nepareizs"
type textarea "x"
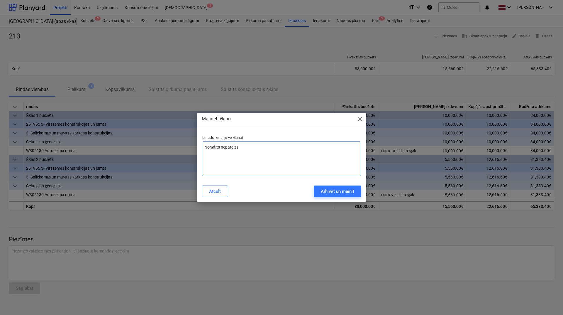
type textarea "Norādīts nepareizs d"
type textarea "x"
type textarea "Norādīts nepareizs da"
type textarea "x"
type textarea "Norādīts nepareizs dat"
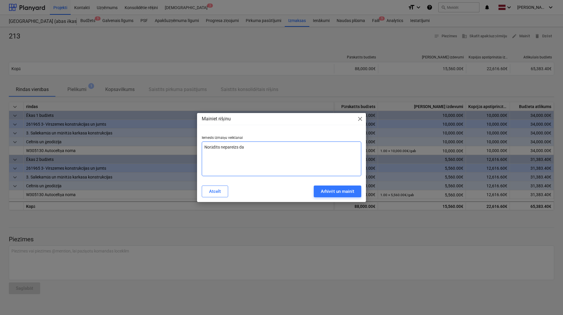
type textarea "x"
type textarea "Norādīts nepareizs datu"
type textarea "x"
type textarea "Norādīts nepareizs datum"
type textarea "x"
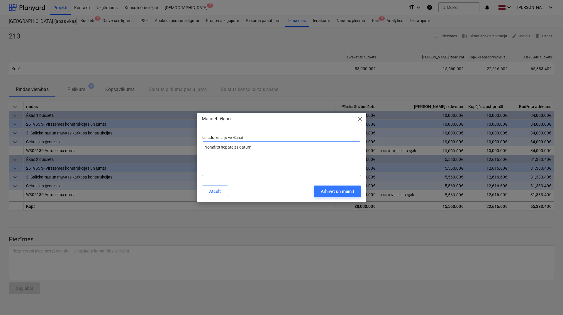
type textarea "Norādīts nepareizs datums"
type textarea "x"
type textarea "Norādīts nepareizs datums."
type textarea "x"
type textarea "Norādīts nepareizs datums."
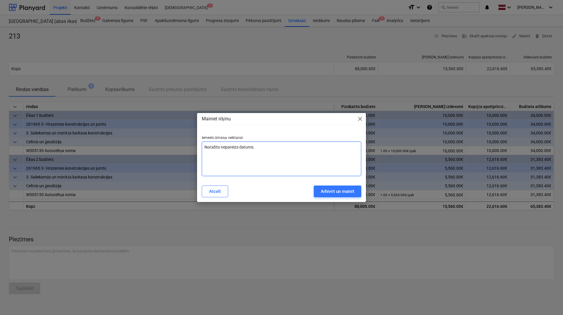
type textarea "x"
type textarea "Norādīts nepareizs datums."
click at [340, 193] on div "Arhivēt un mainīt" at bounding box center [337, 191] width 33 height 8
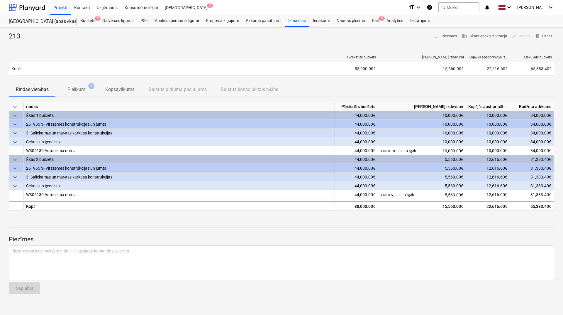
type textarea "x"
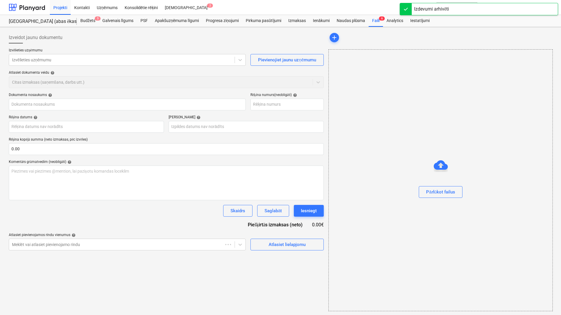
type input "213"
type input "[DATE]"
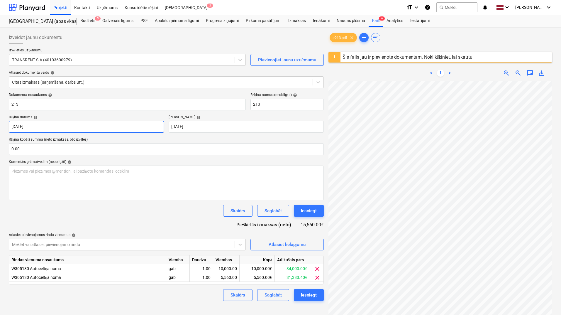
click at [77, 130] on body "Projekti Kontakti Uzņēmums Konsolidētie rēķini Iesūtne 2 format_size keyboard_a…" at bounding box center [280, 157] width 561 height 315
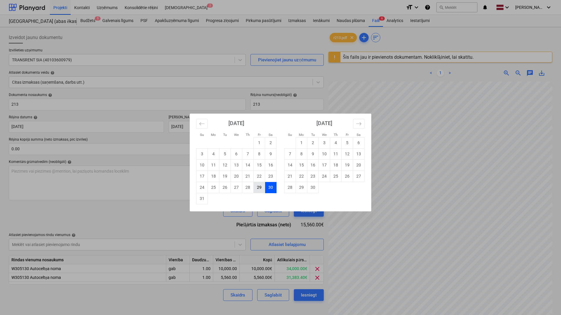
click at [255, 187] on td "29" at bounding box center [259, 187] width 11 height 11
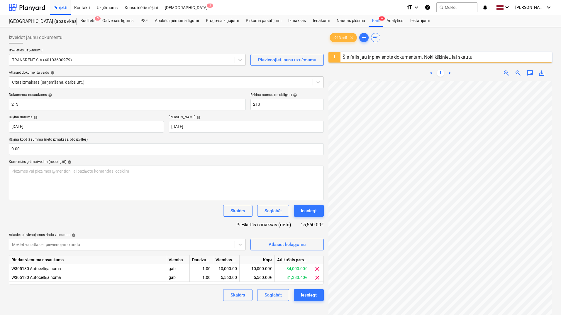
type input "[DATE]"
click at [191, 216] on div "Skaidrs Saglabāt Iesniegt" at bounding box center [166, 211] width 315 height 12
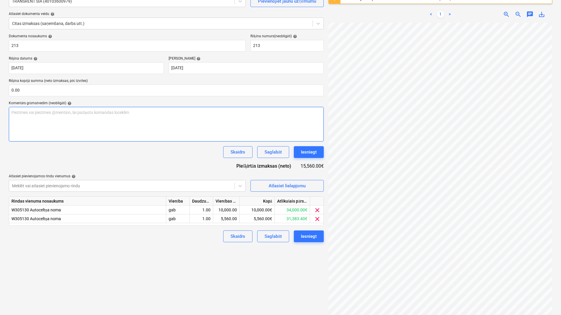
scroll to position [70, 0]
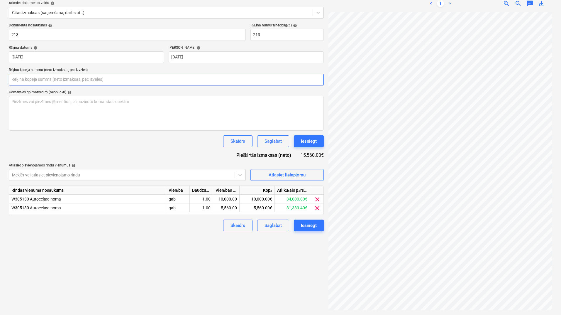
click at [44, 80] on input "text" at bounding box center [166, 80] width 315 height 12
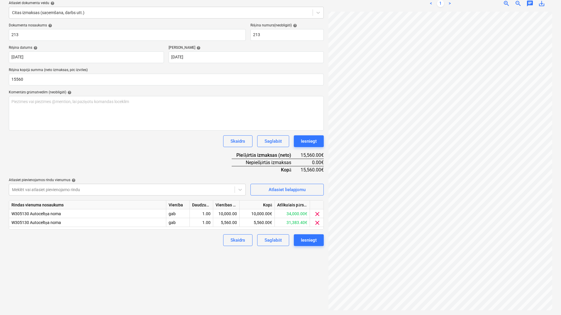
type input "15,560.00"
click at [136, 154] on div "Dokumenta nosaukums help 213 Rēķina numurs (neobligāti) help 213 Rēķina datums …" at bounding box center [166, 134] width 315 height 223
click at [315, 244] on button "Iesniegt" at bounding box center [309, 240] width 30 height 12
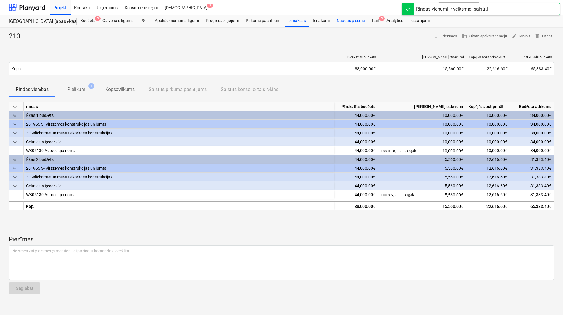
click at [351, 22] on div "Naudas plūsma" at bounding box center [351, 21] width 36 height 12
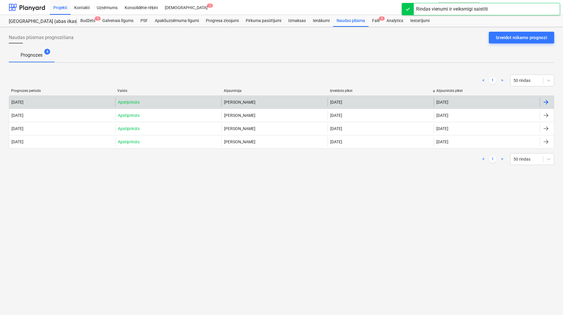
click at [547, 100] on div at bounding box center [546, 102] width 7 height 7
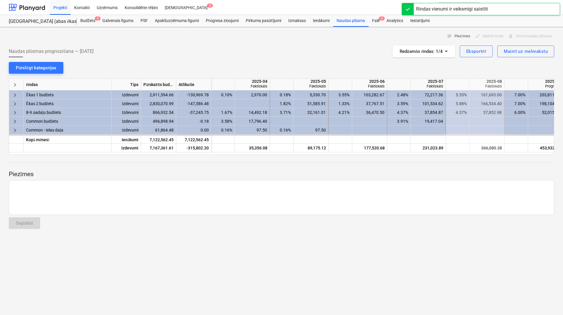
scroll to position [0, 235]
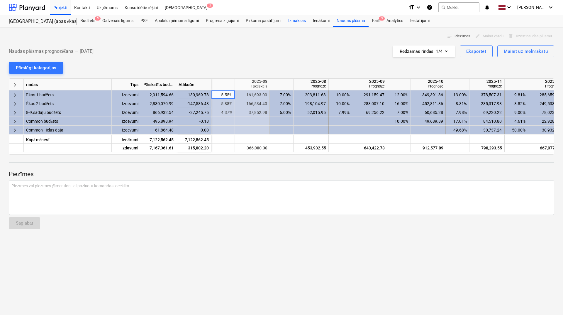
click at [301, 21] on div "Izmaksas" at bounding box center [297, 21] width 25 height 12
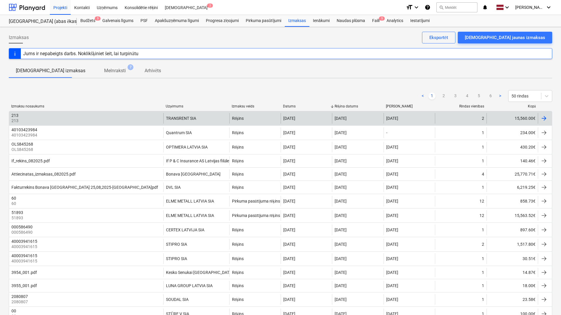
click at [548, 118] on div at bounding box center [545, 118] width 14 height 11
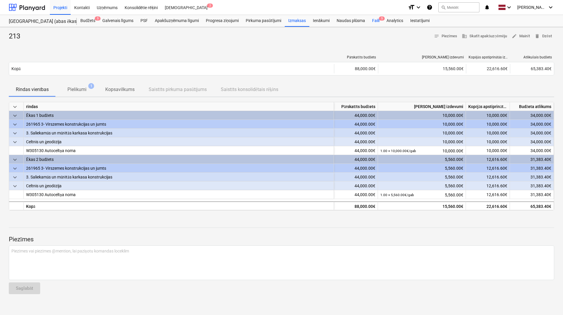
click at [377, 22] on div "Faili 5" at bounding box center [376, 21] width 14 height 12
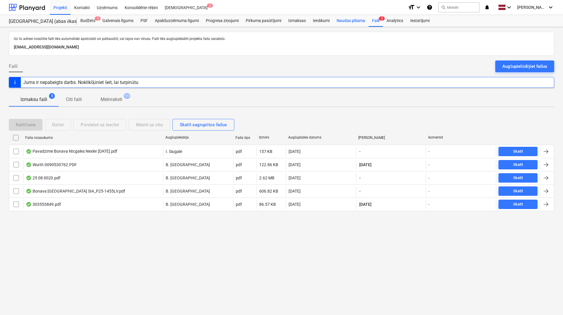
click at [353, 20] on div "Naudas plūsma" at bounding box center [351, 21] width 36 height 12
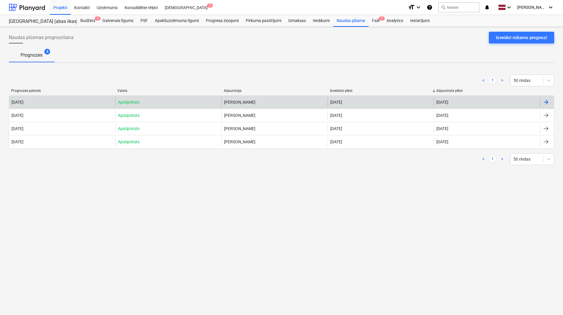
click at [548, 101] on div at bounding box center [546, 102] width 7 height 7
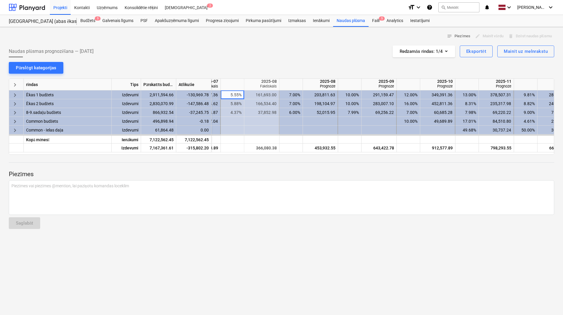
scroll to position [0, 226]
click at [325, 22] on div "Ienākumi" at bounding box center [321, 21] width 24 height 12
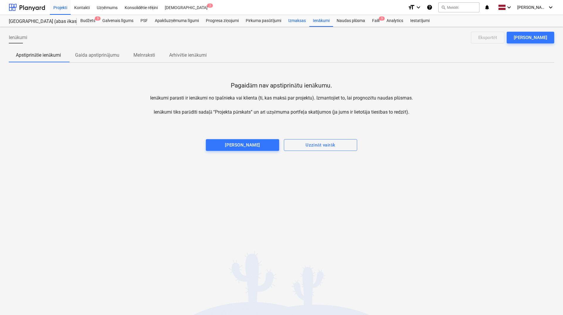
click at [298, 20] on div "Izmaksas" at bounding box center [297, 21] width 25 height 12
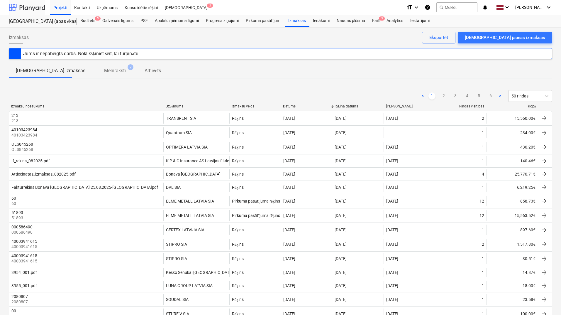
click at [30, 2] on div at bounding box center [27, 7] width 36 height 15
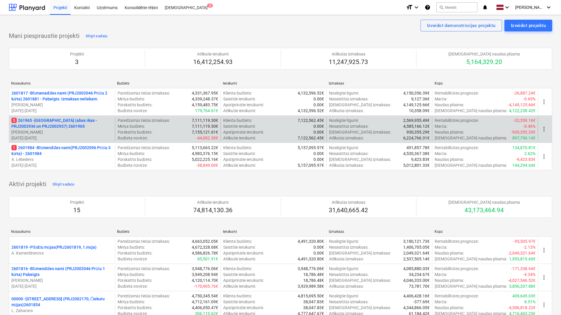
click at [62, 121] on p "5 261965 - [GEOGRAPHIC_DATA] (abas ēkas - PRJ2002936 un PRJ2002937) 2601965" at bounding box center [61, 123] width 101 height 12
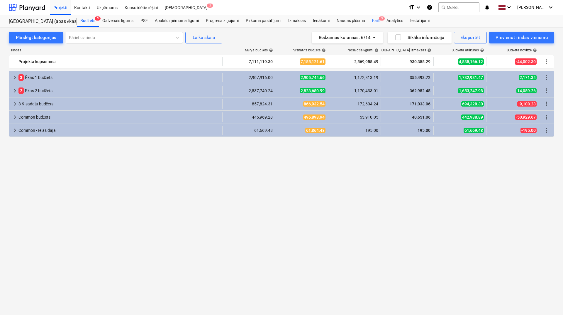
click at [374, 21] on div "Faili 5" at bounding box center [376, 21] width 14 height 12
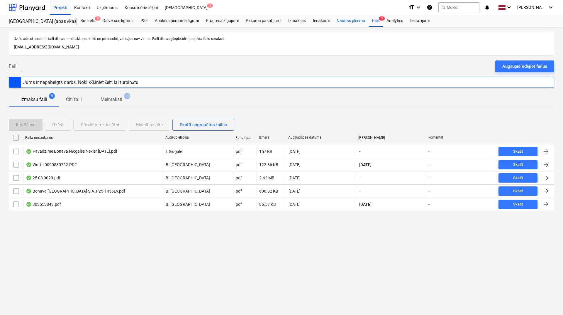
click at [340, 22] on div "Naudas plūsma" at bounding box center [351, 21] width 36 height 12
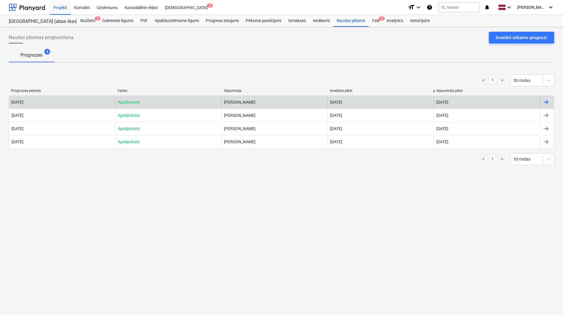
click at [546, 101] on div at bounding box center [546, 102] width 7 height 7
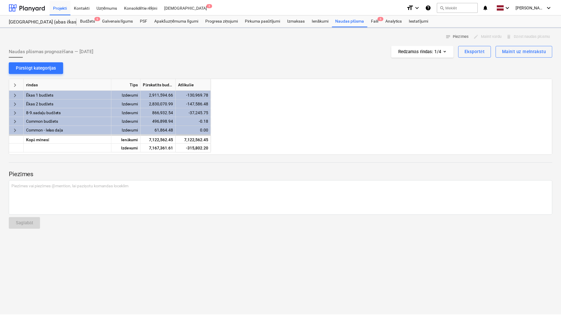
scroll to position [0, 235]
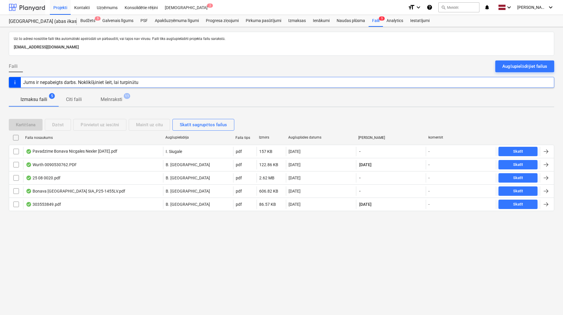
click at [27, 7] on div at bounding box center [27, 7] width 36 height 15
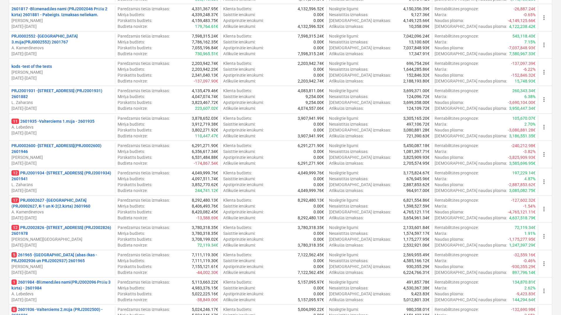
scroll to position [352, 0]
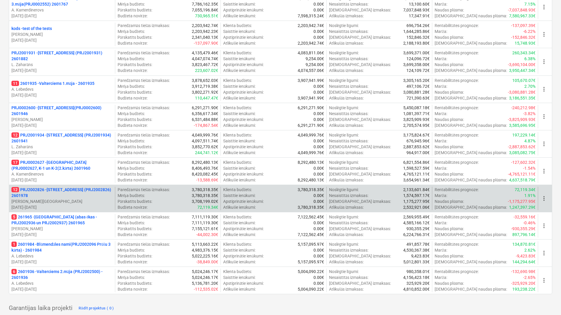
click at [68, 190] on p "12 PRJ2002826 - Stendes iela 8, E2 (PRJ2002826) 2601978" at bounding box center [61, 193] width 101 height 12
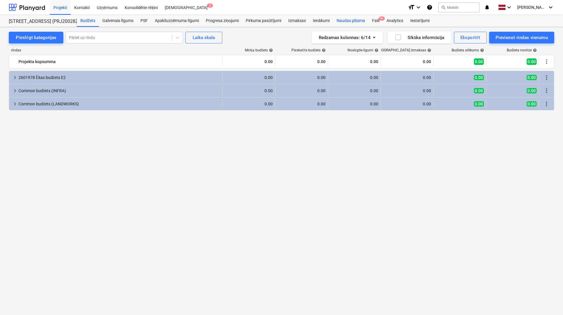
click at [352, 21] on div "Naudas plūsma" at bounding box center [351, 21] width 36 height 12
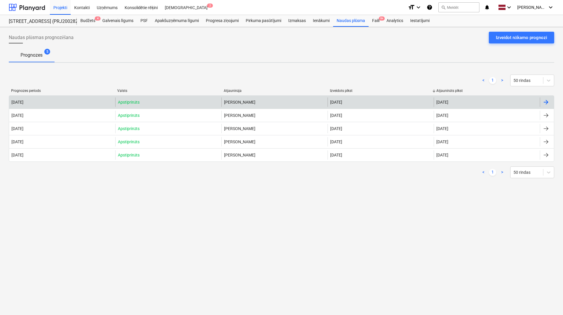
click at [550, 103] on div at bounding box center [547, 101] width 14 height 9
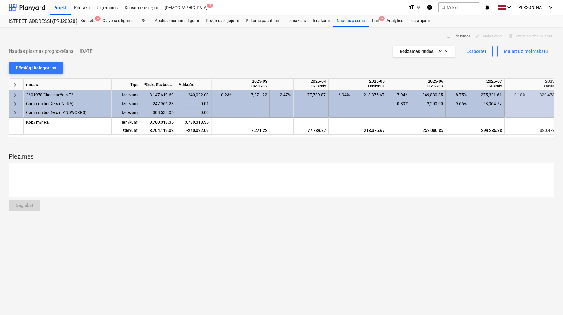
scroll to position [0, 293]
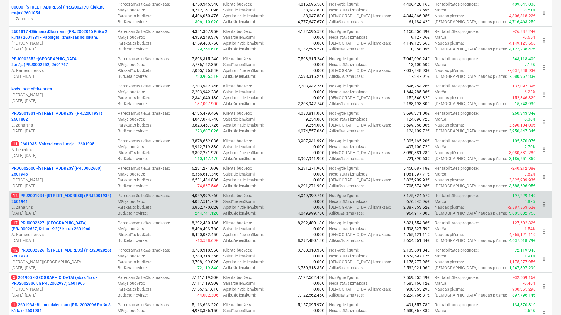
scroll to position [274, 0]
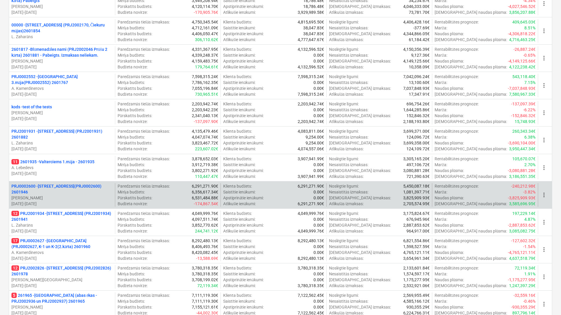
click at [74, 184] on p "PRJ0002600 - Vienības gatve 24, E1 ēka(PRJ0002600) 2601946" at bounding box center [61, 189] width 101 height 12
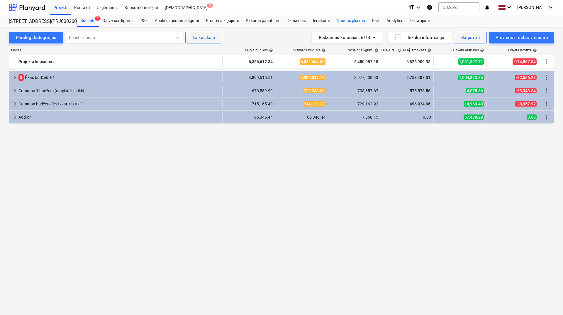
click at [348, 18] on div "Naudas plūsma" at bounding box center [351, 21] width 36 height 12
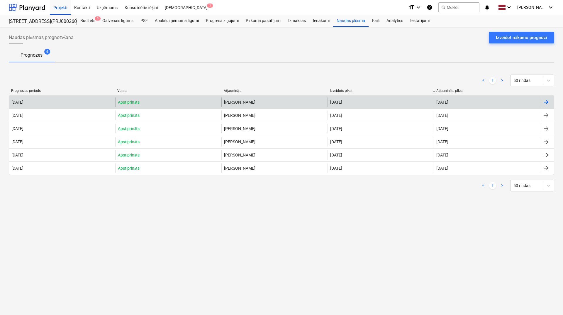
click at [546, 102] on div at bounding box center [546, 102] width 7 height 7
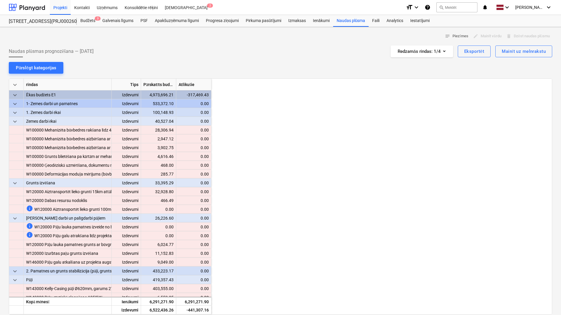
scroll to position [0, 528]
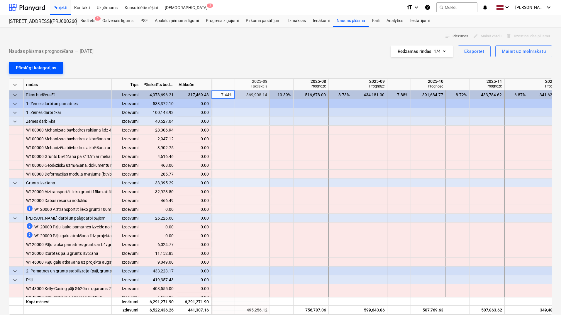
click at [38, 62] on button "Pārslēgt kategorijas" at bounding box center [36, 68] width 55 height 12
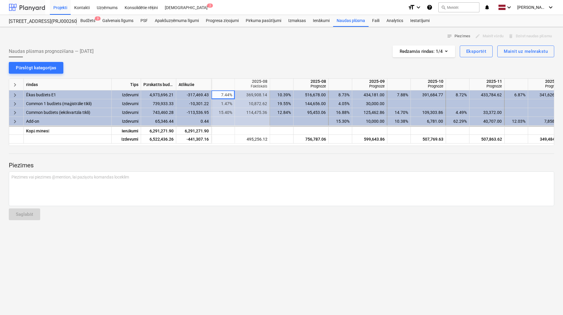
click at [33, 4] on div at bounding box center [27, 7] width 36 height 15
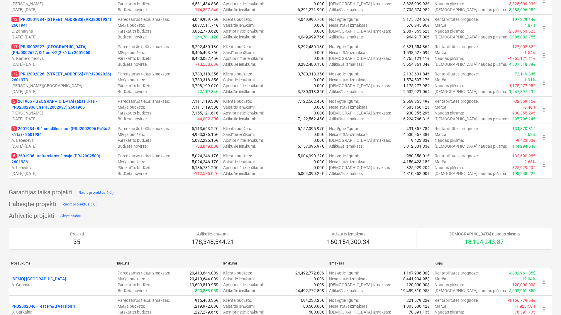
scroll to position [430, 0]
